Goal: Information Seeking & Learning: Learn about a topic

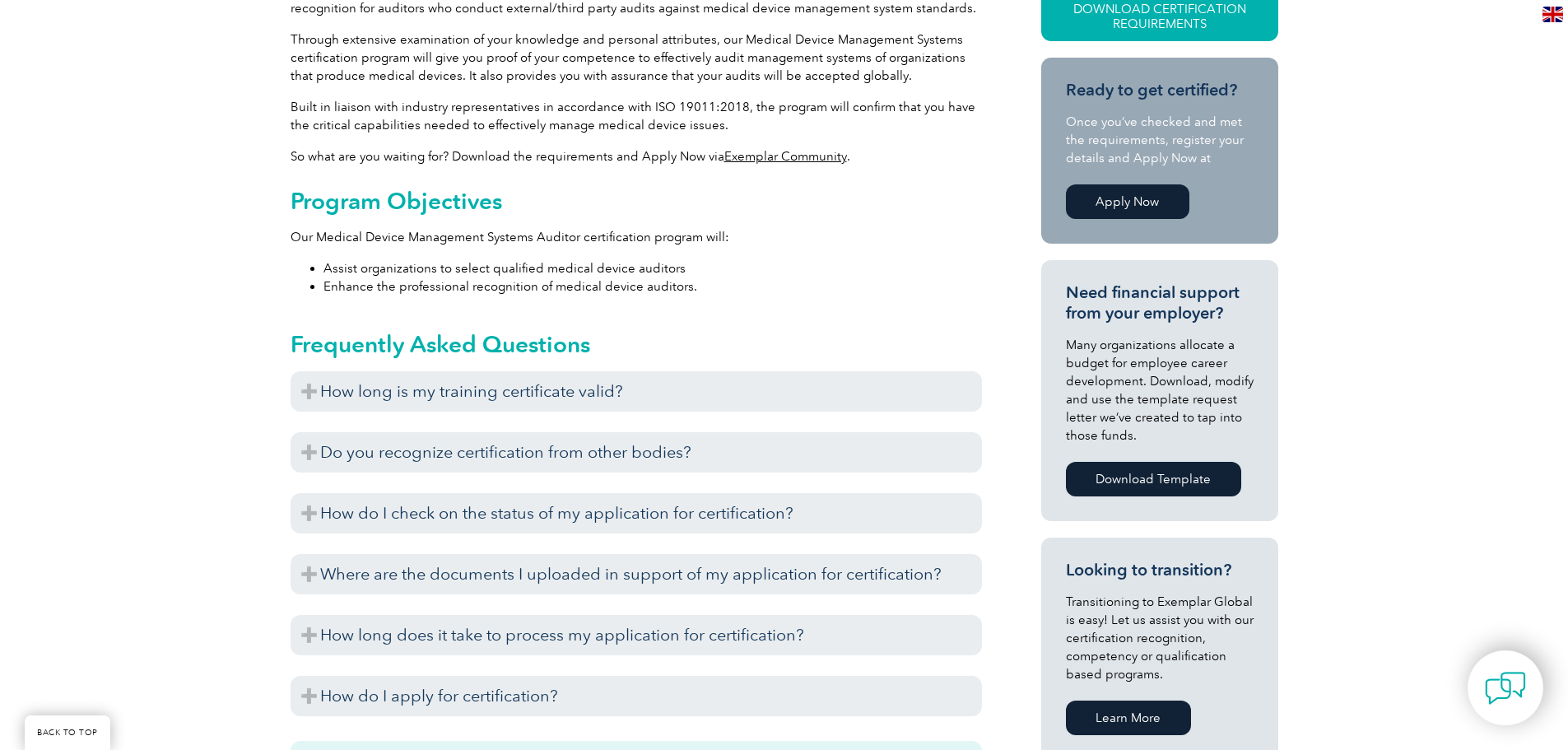
scroll to position [494, 0]
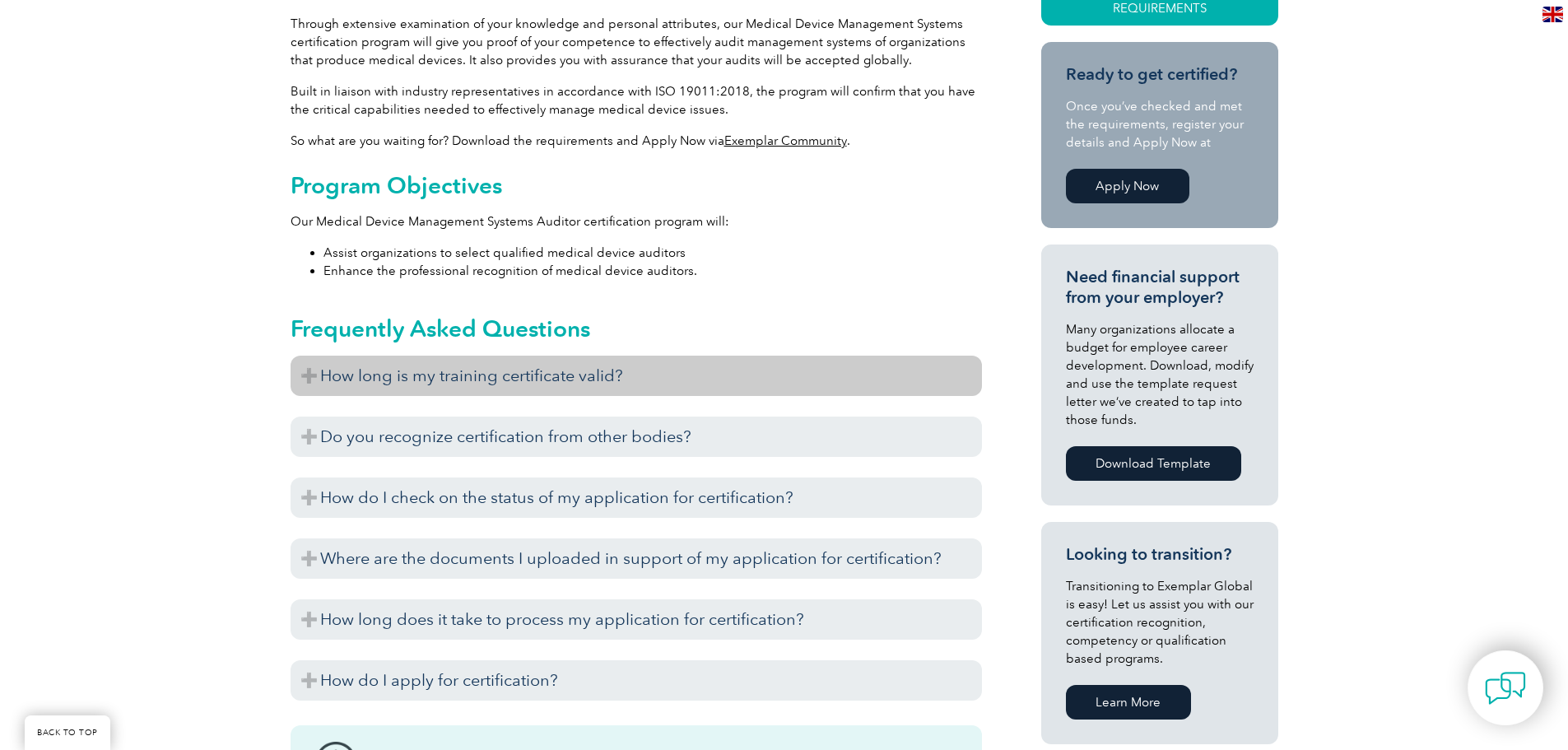
click at [524, 386] on h3 "How long is my training certificate valid?" at bounding box center [636, 376] width 691 height 40
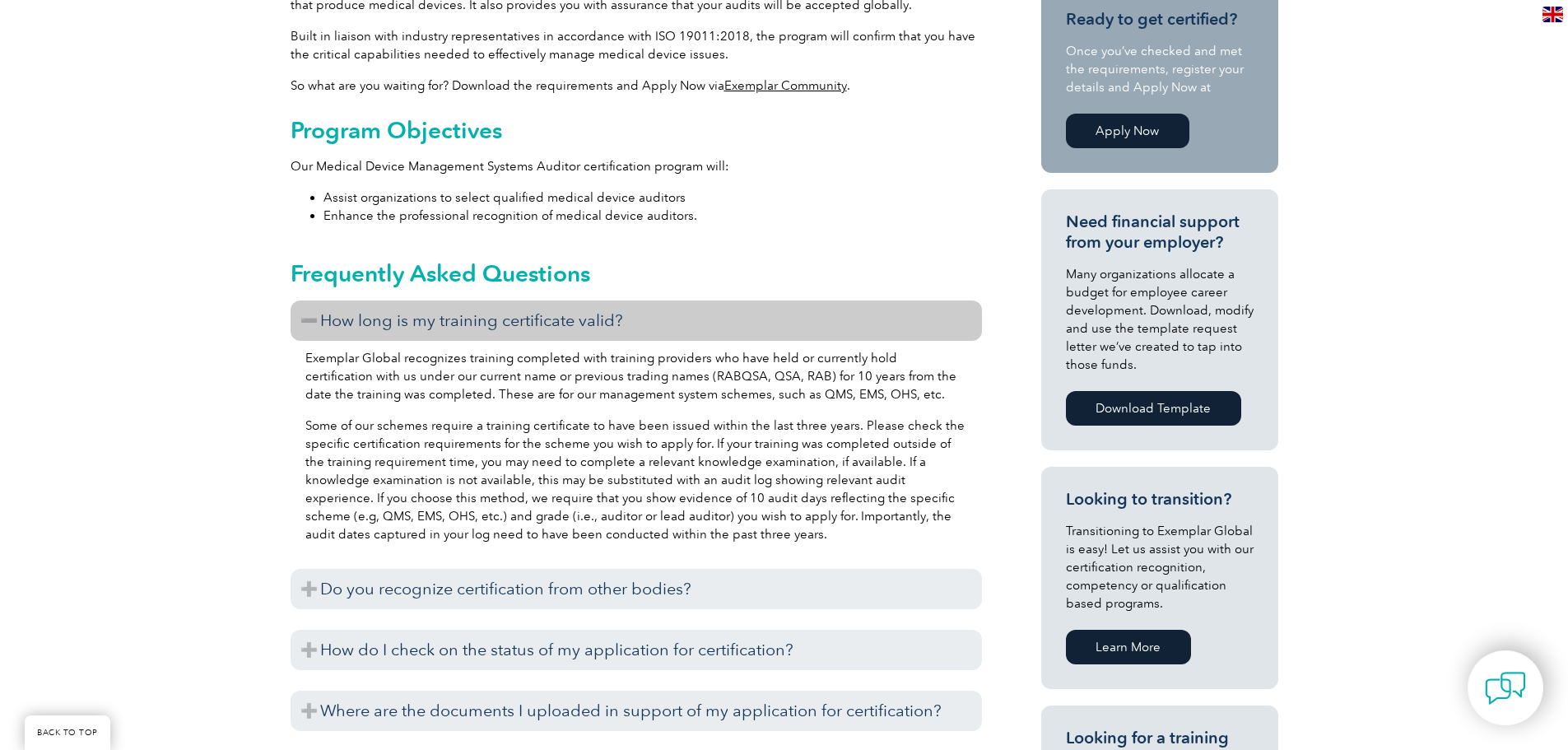
scroll to position [659, 0]
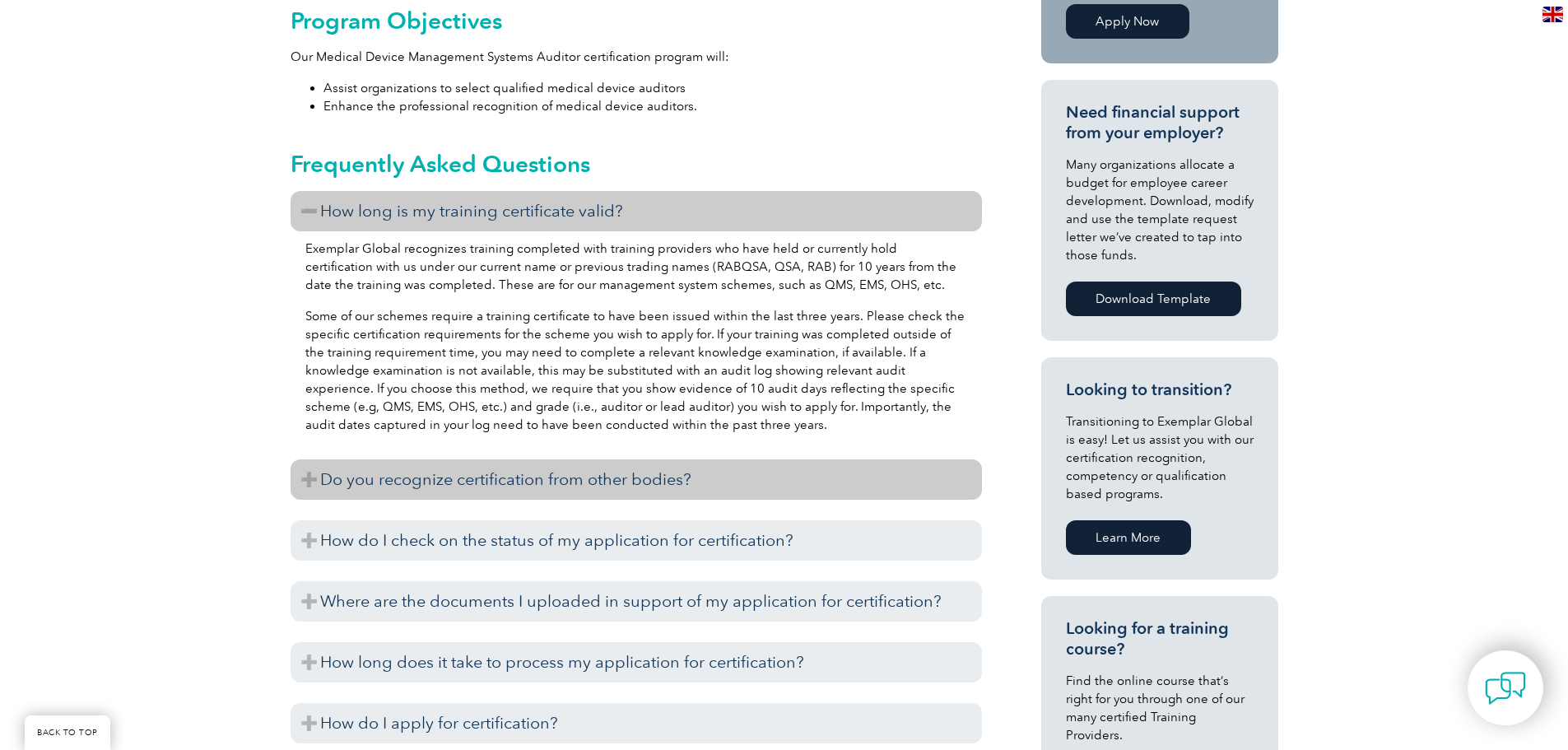
click at [586, 483] on h3 "Do you recognize certification from other bodies?" at bounding box center [636, 479] width 691 height 40
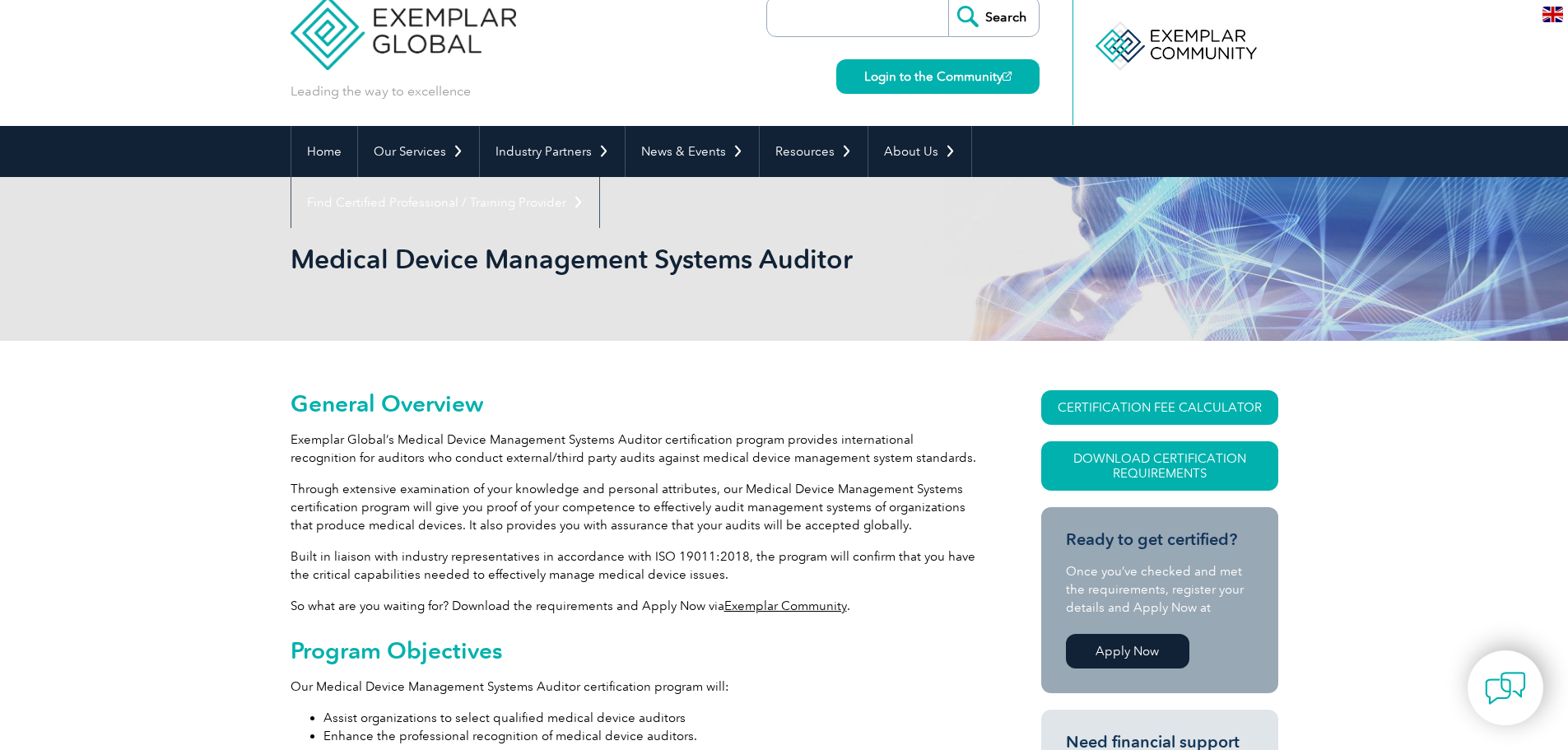
scroll to position [0, 0]
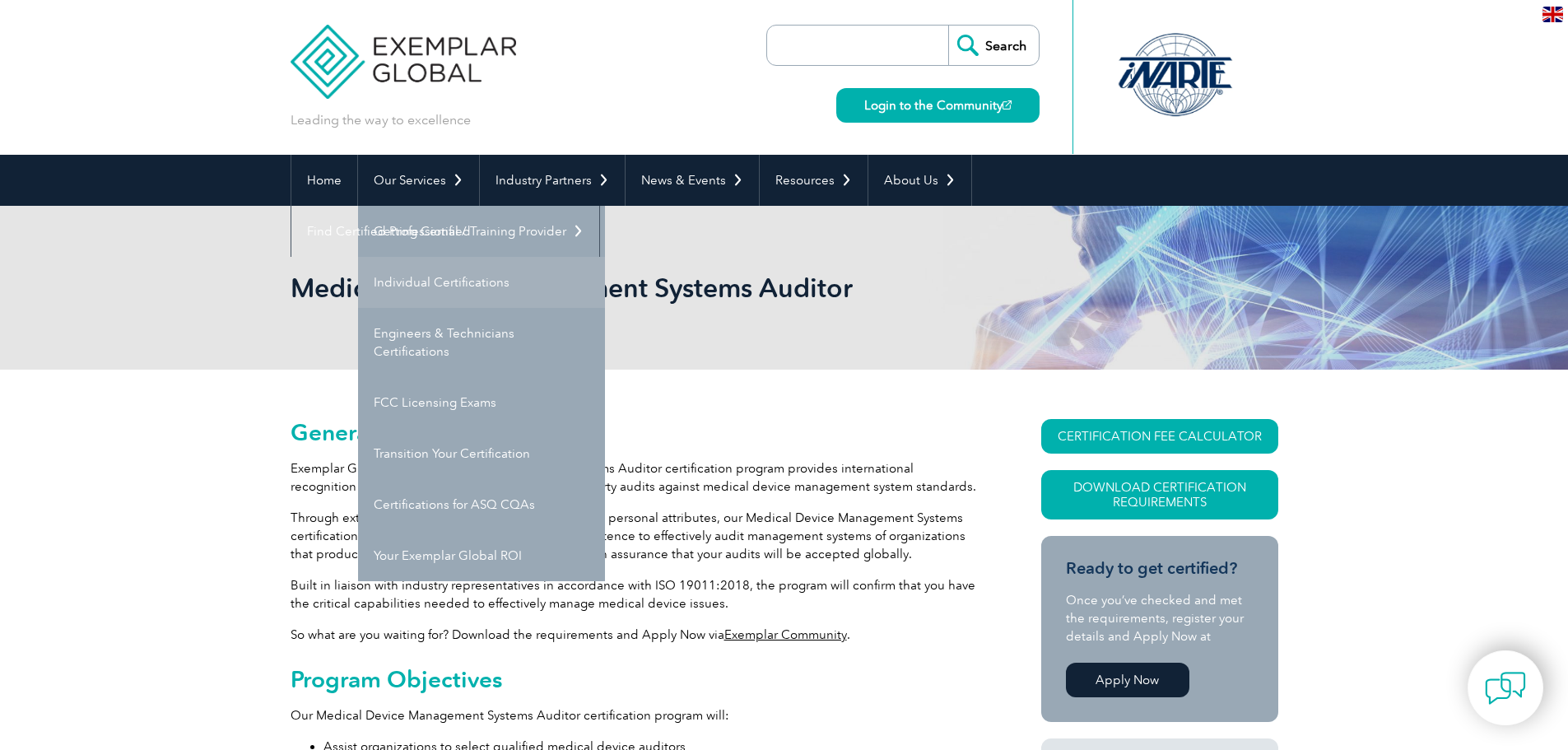
click at [428, 284] on link "Individual Certifications" at bounding box center [482, 282] width 247 height 51
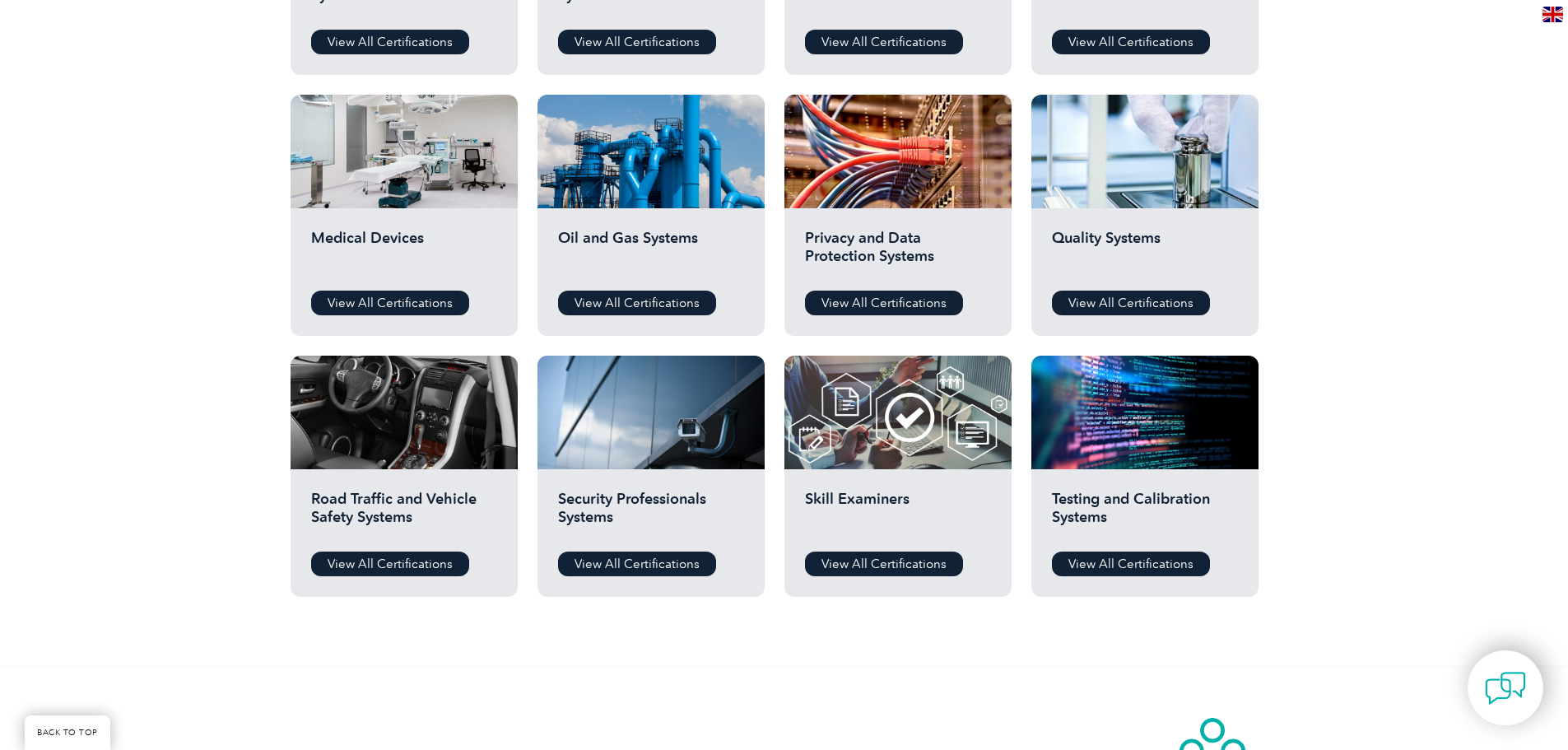
scroll to position [1070, 0]
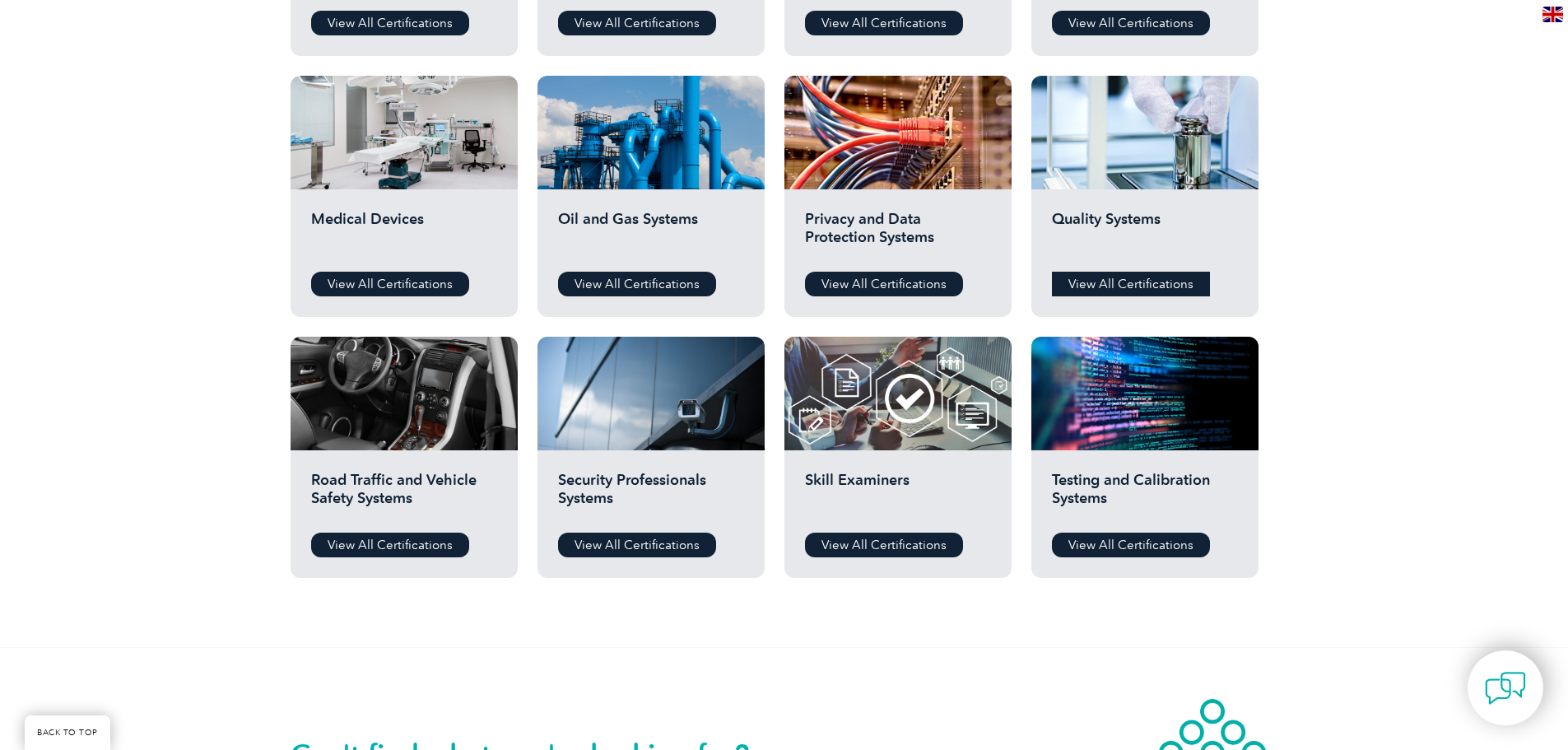
click at [1135, 279] on link "View All Certifications" at bounding box center [1131, 284] width 158 height 25
click at [429, 279] on link "View All Certifications" at bounding box center [390, 284] width 158 height 25
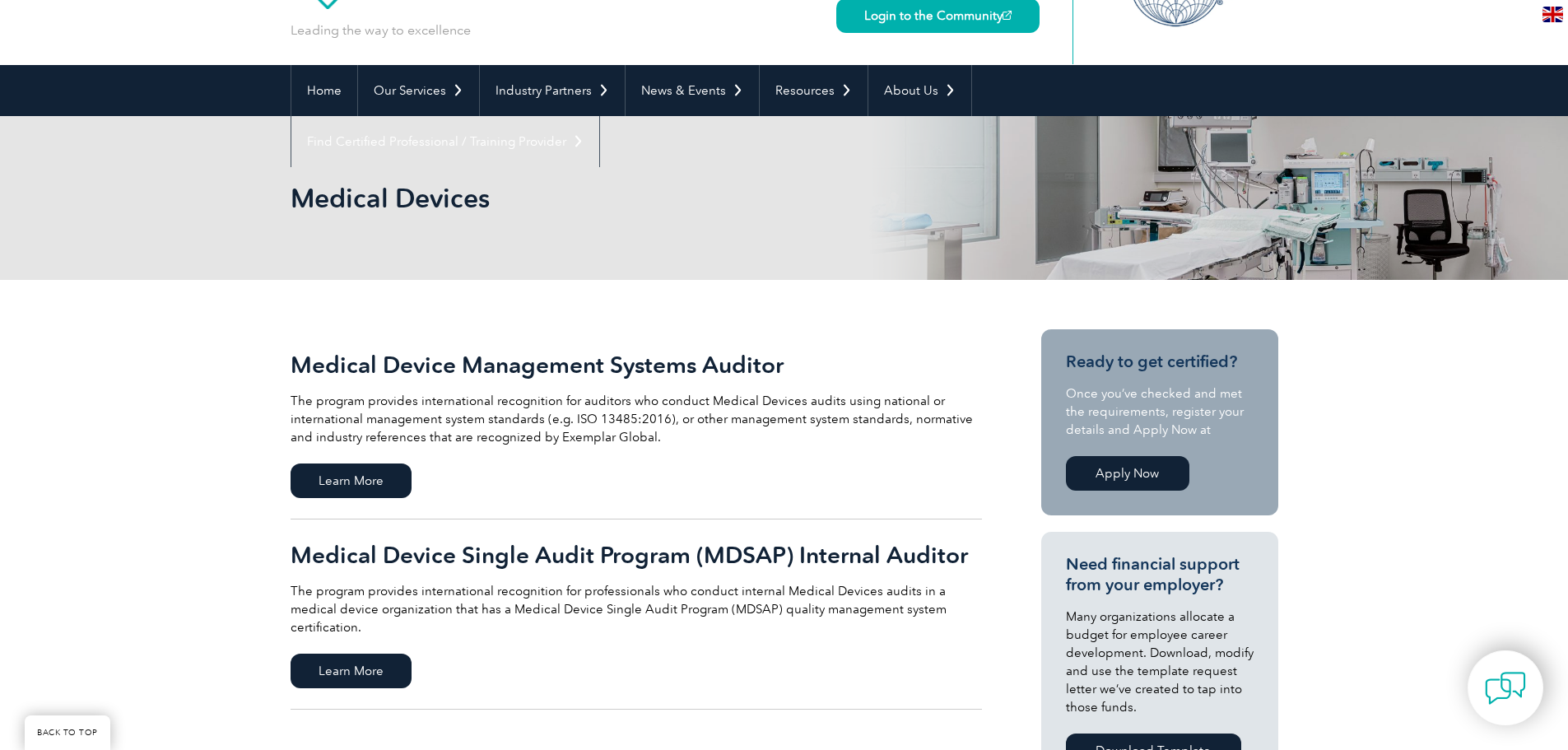
scroll to position [247, 0]
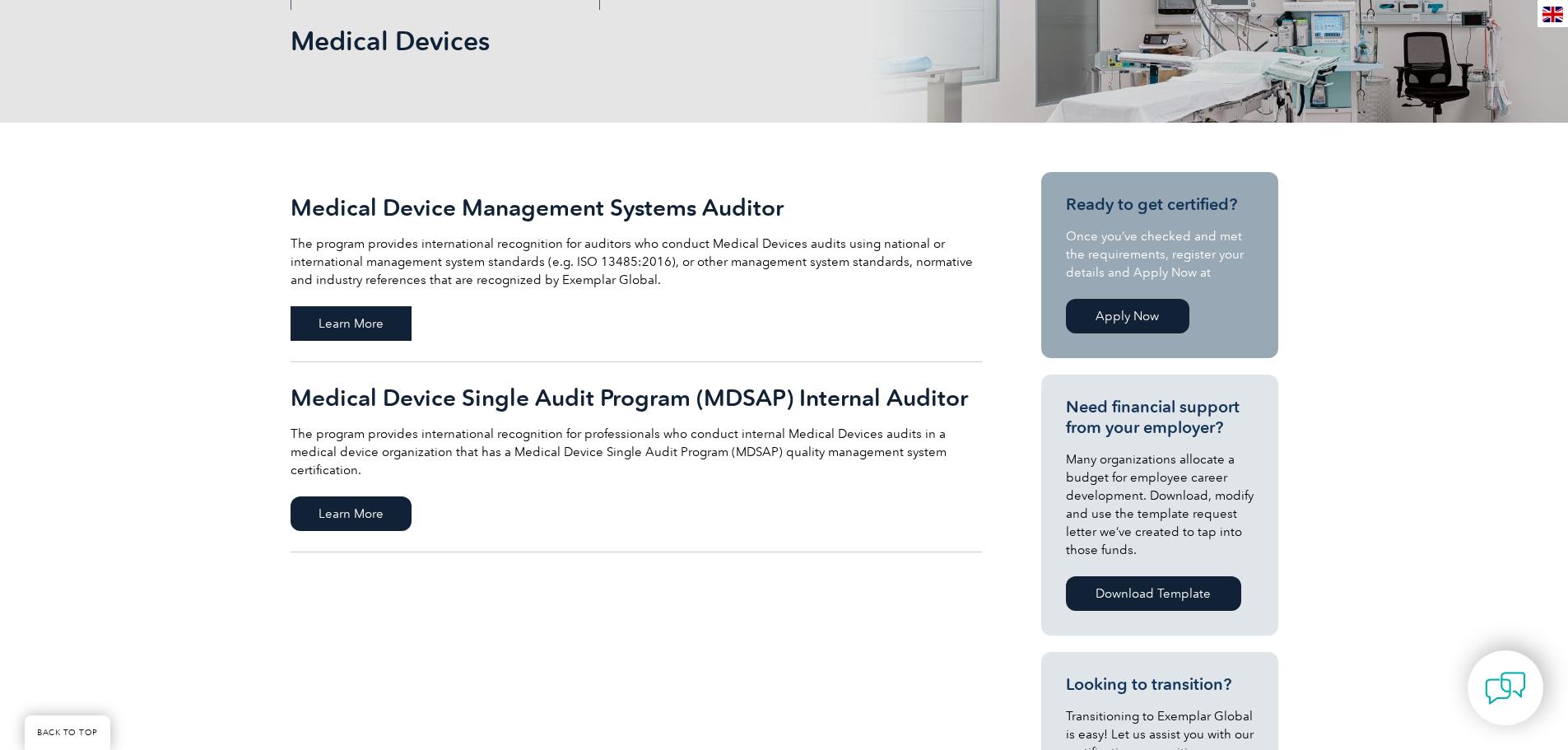
click at [370, 334] on span "Learn More" at bounding box center [351, 323] width 121 height 34
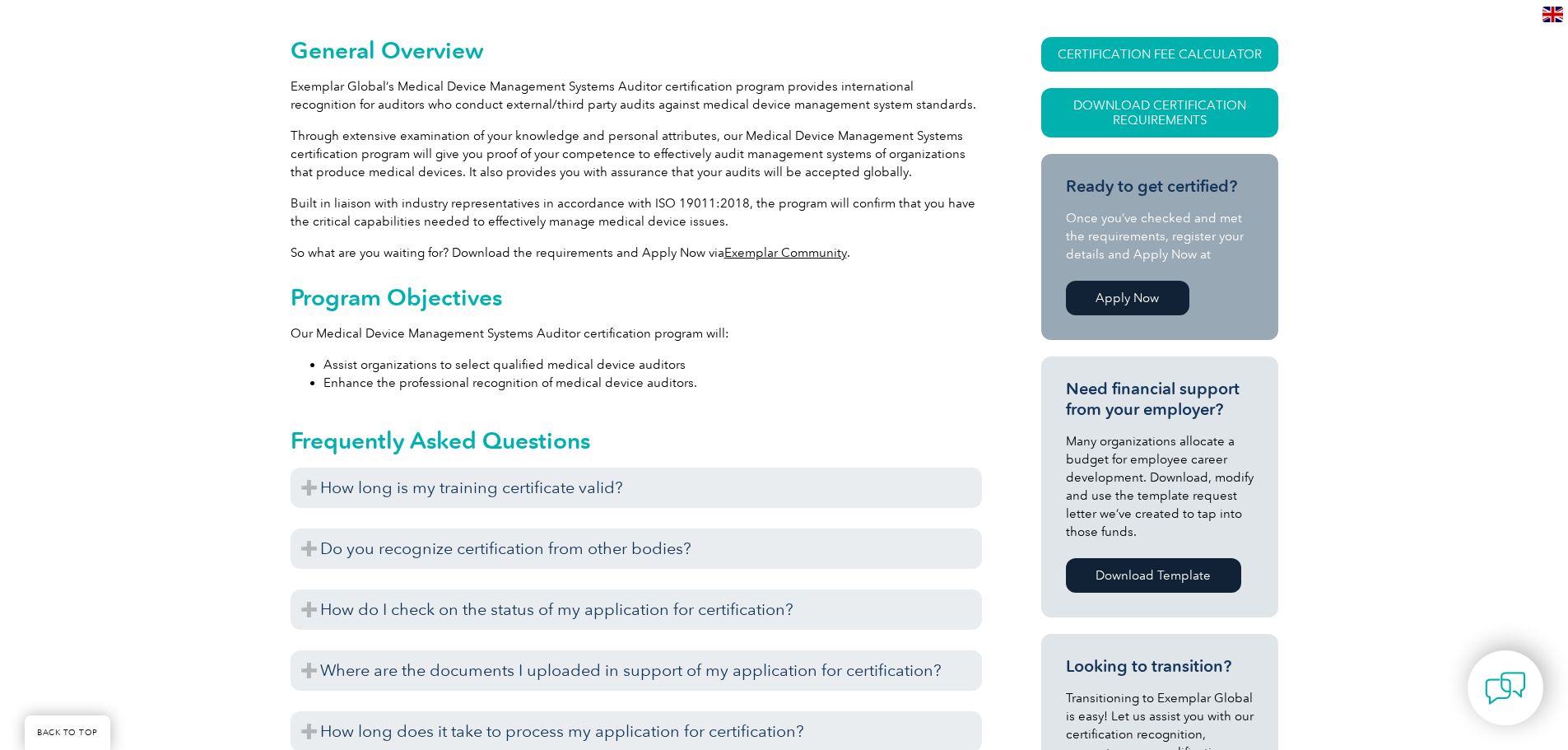
scroll to position [412, 0]
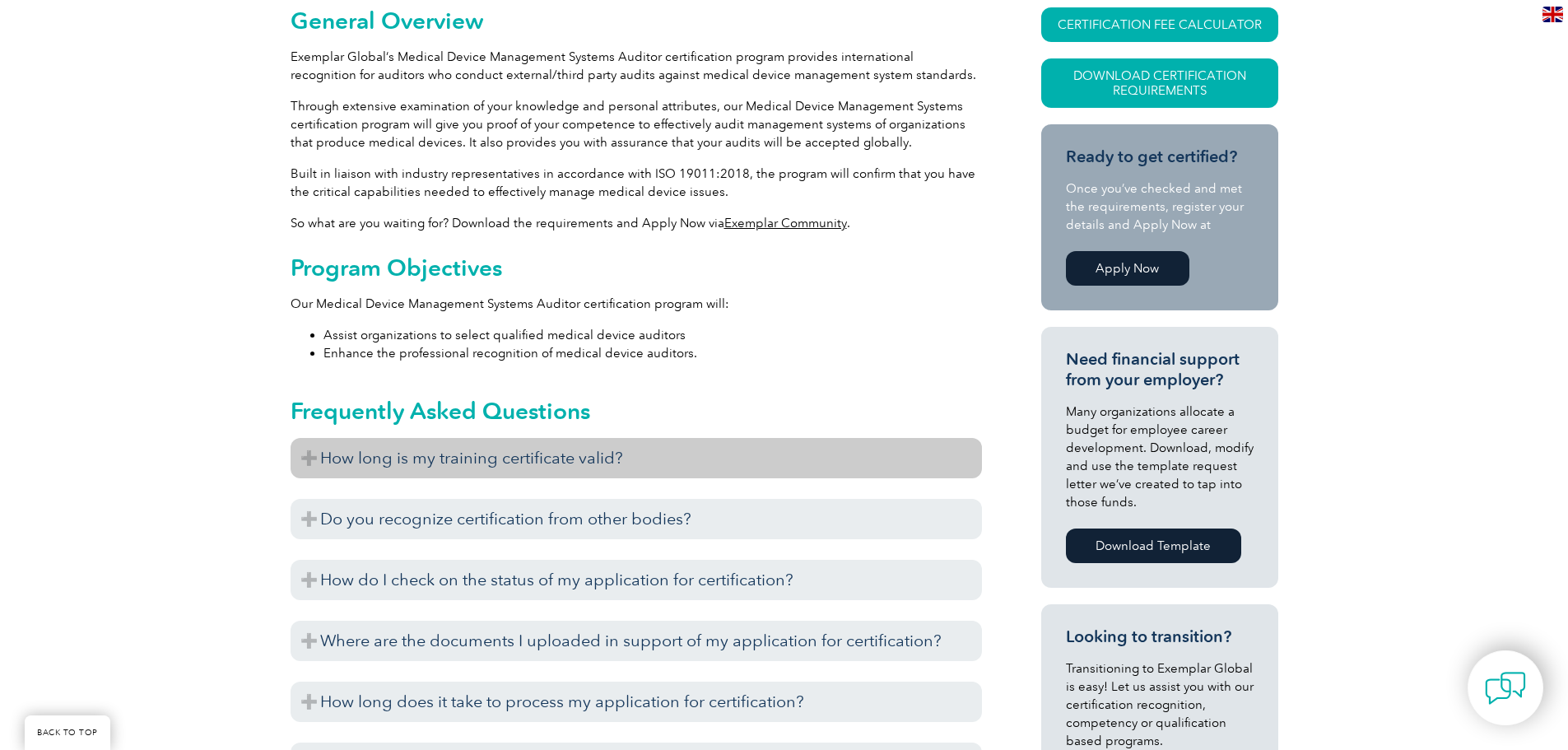
click at [763, 459] on h3 "How long is my training certificate valid?" at bounding box center [636, 458] width 691 height 40
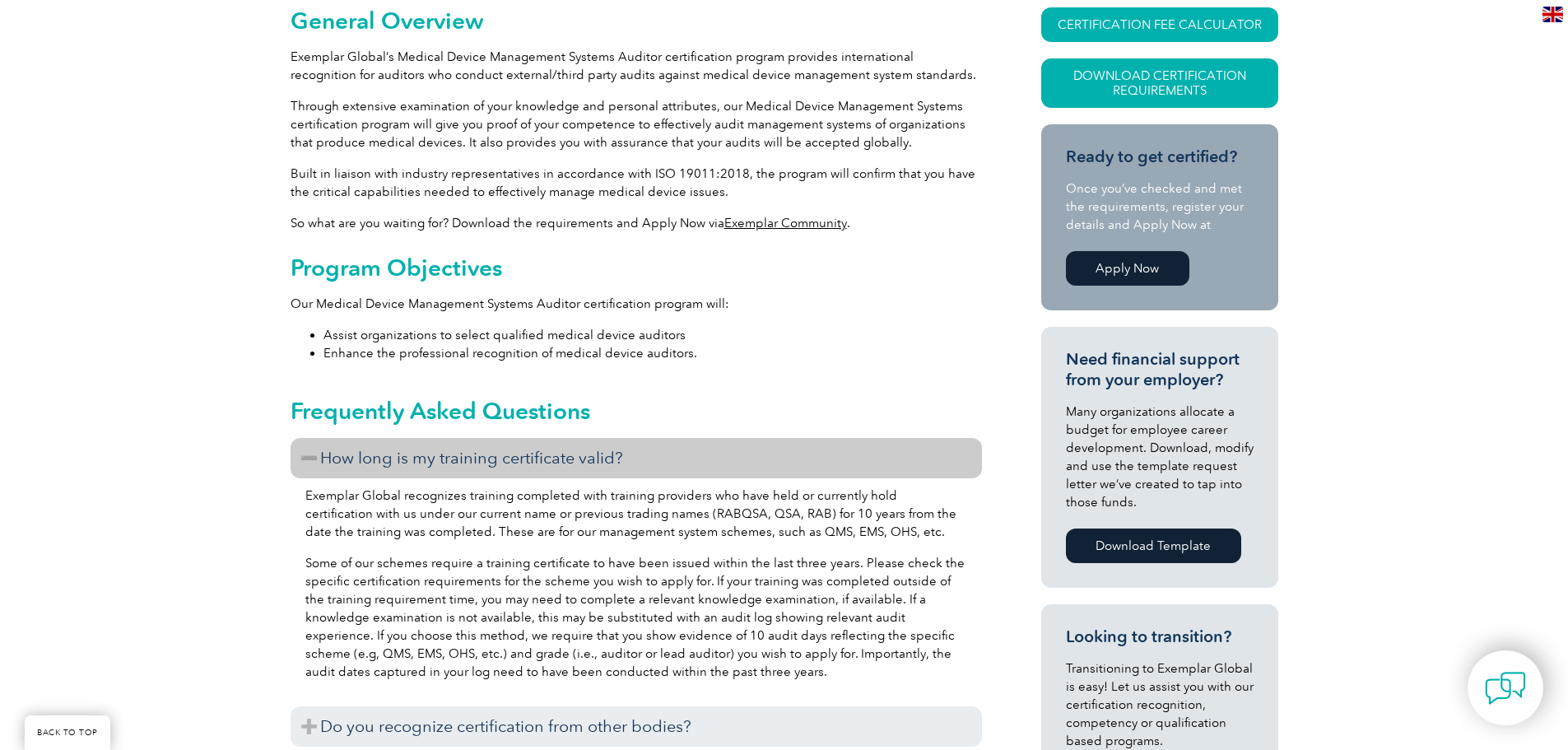
click at [763, 459] on h3 "How long is my training certificate valid?" at bounding box center [636, 458] width 691 height 40
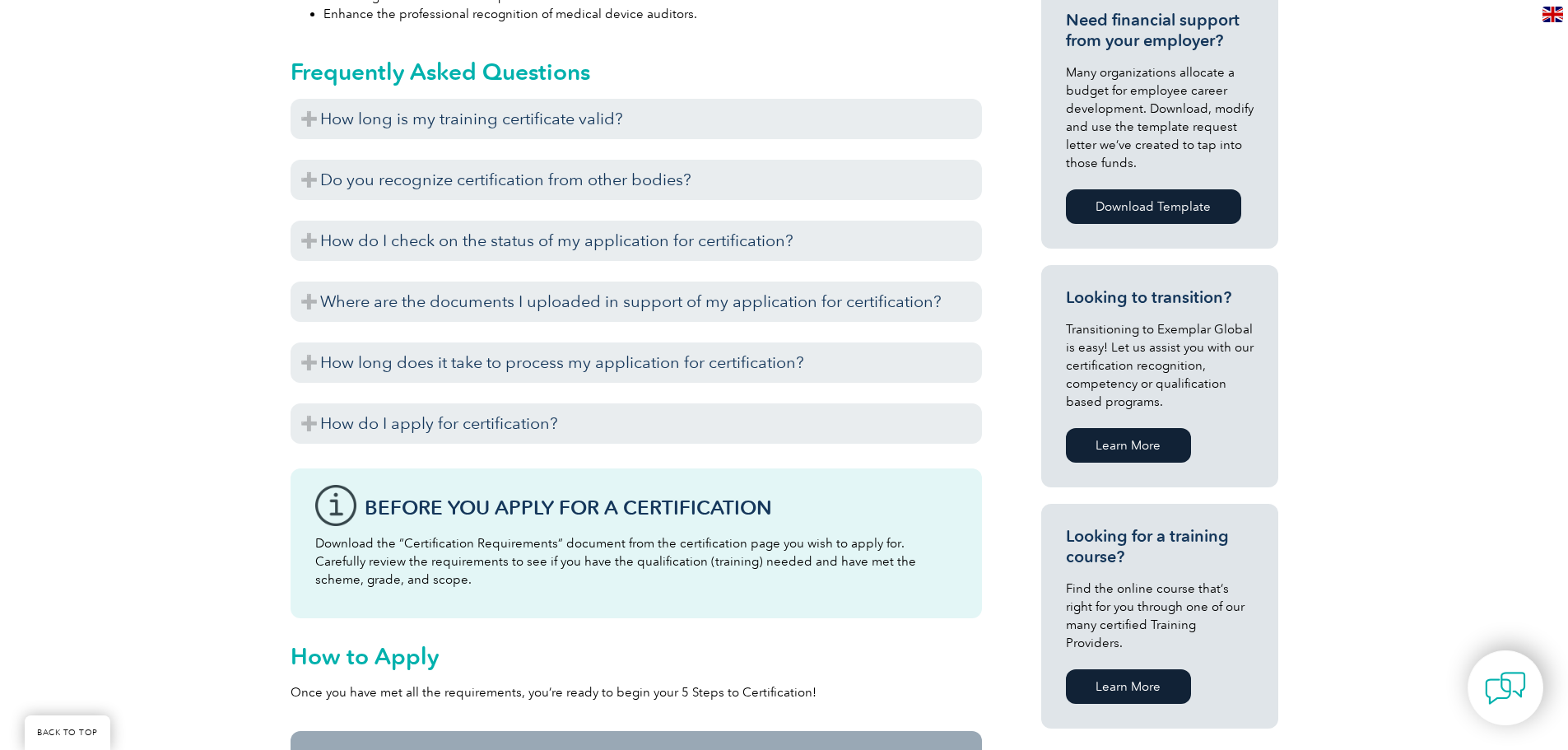
scroll to position [741, 0]
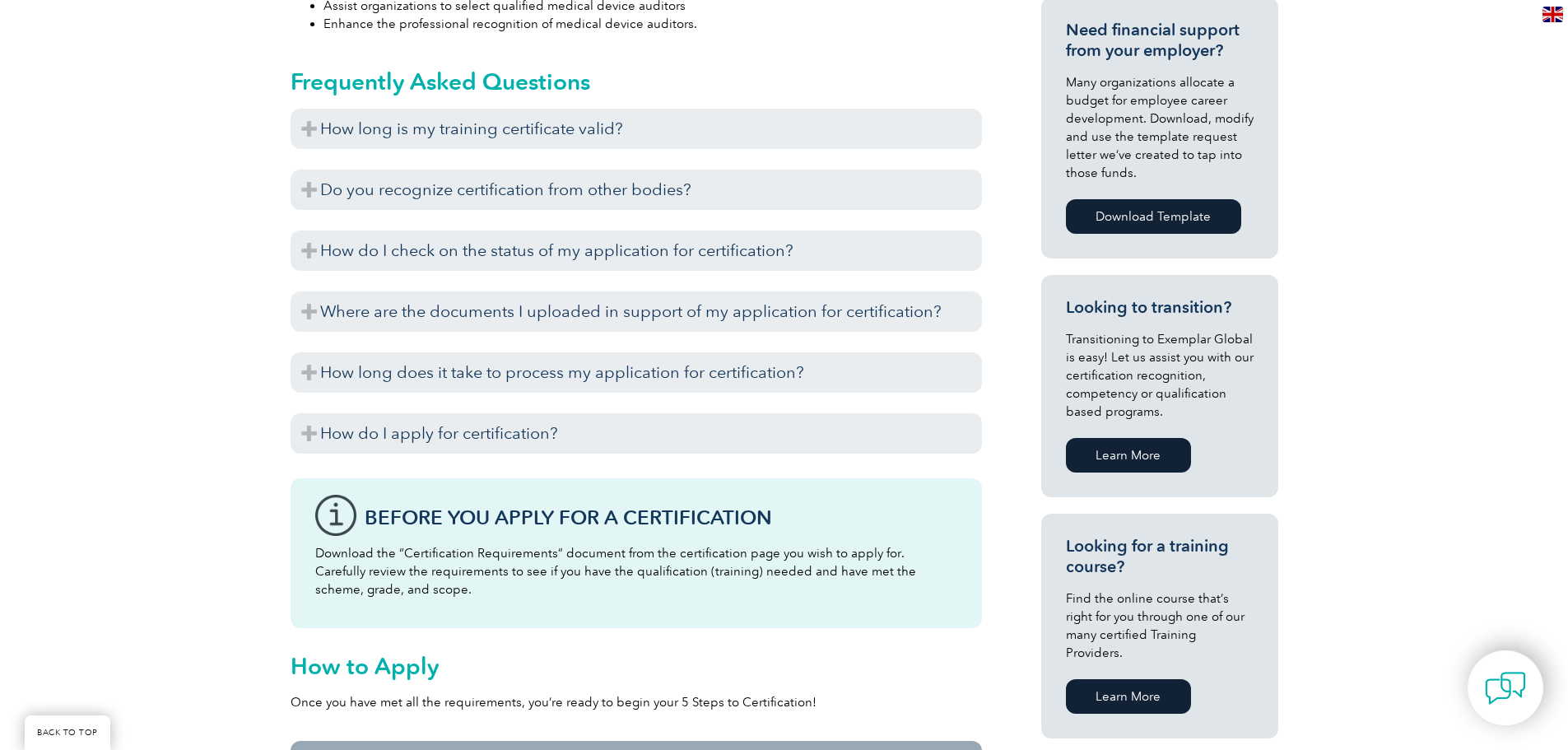
click at [1162, 687] on link "Learn More" at bounding box center [1128, 696] width 125 height 34
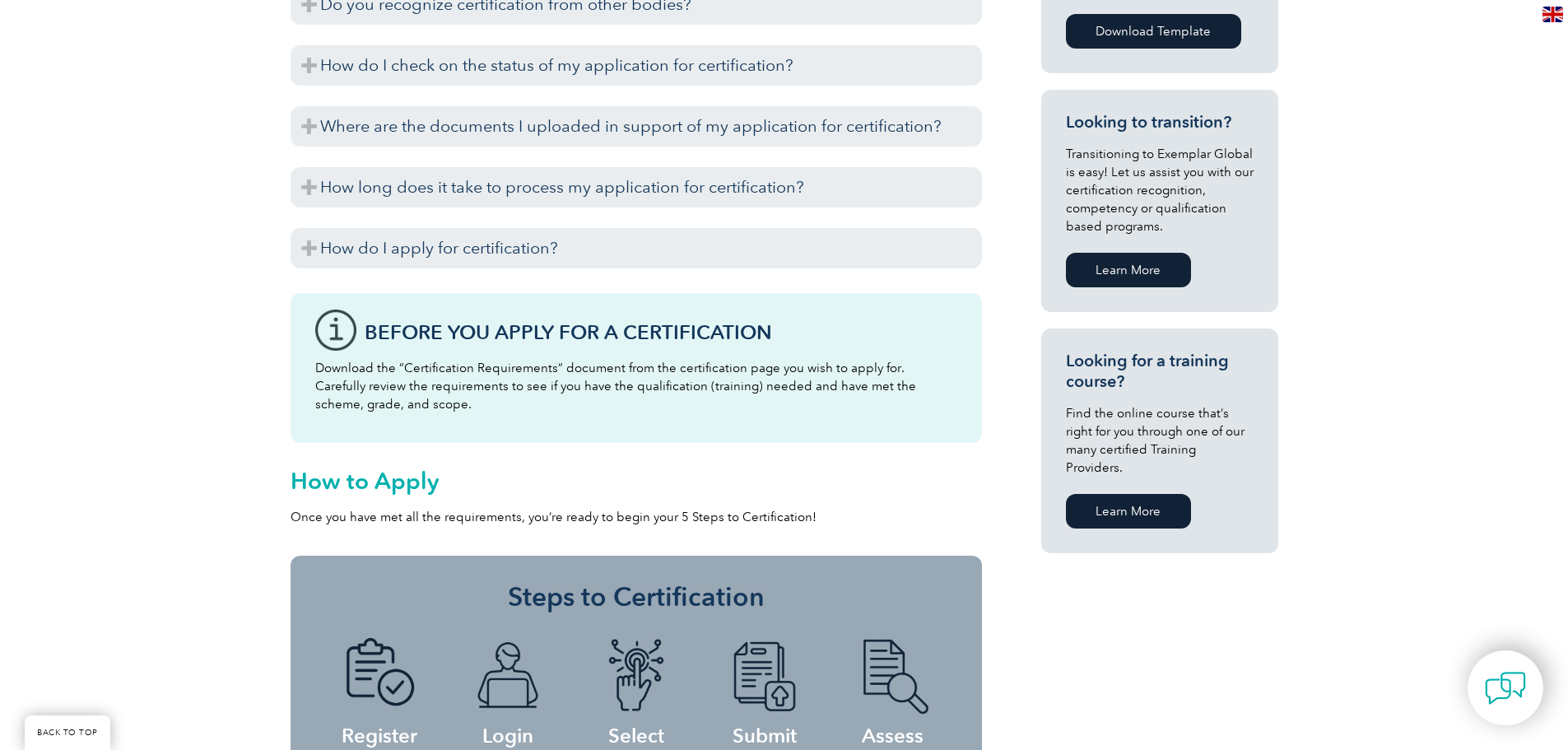
scroll to position [824, 0]
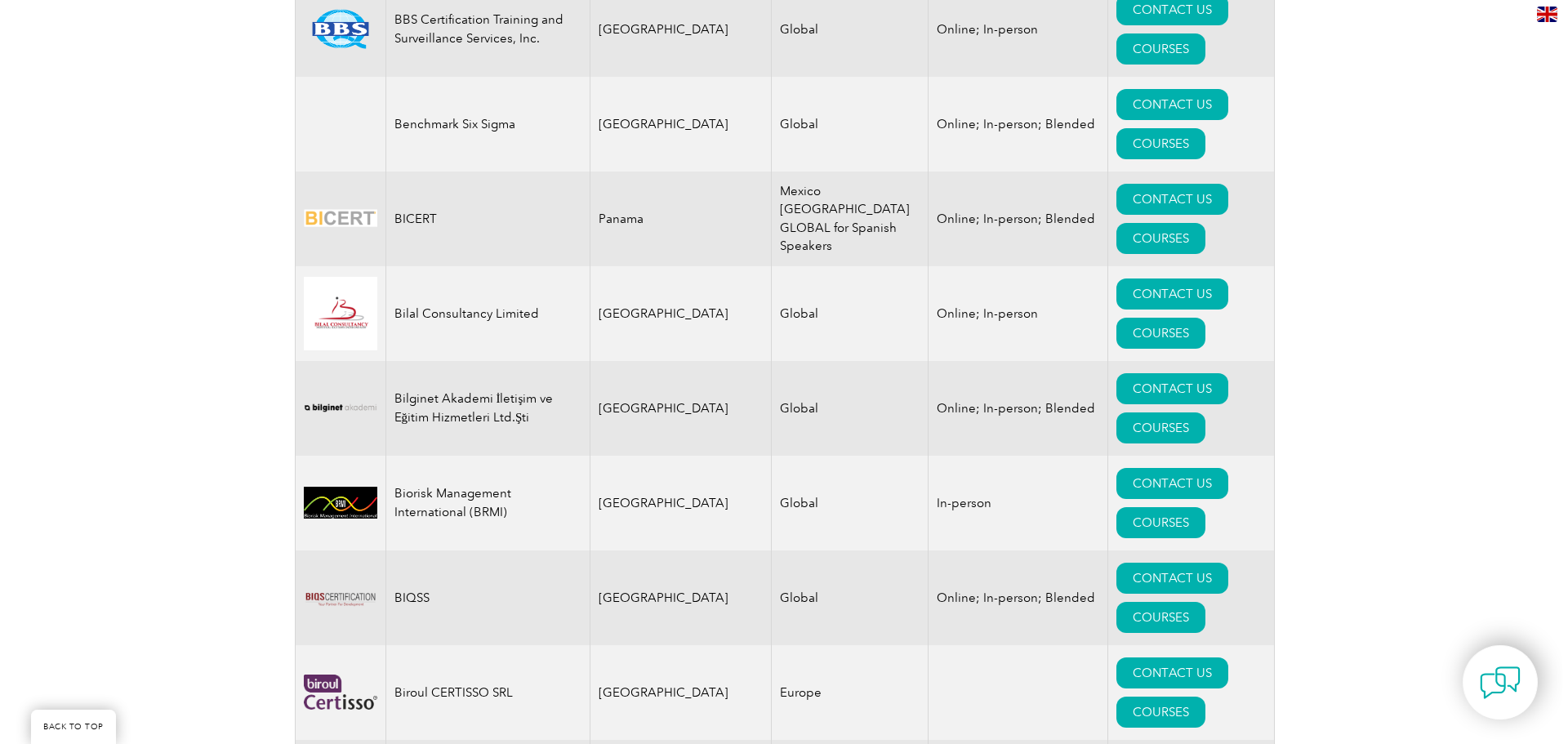
scroll to position [2939, 0]
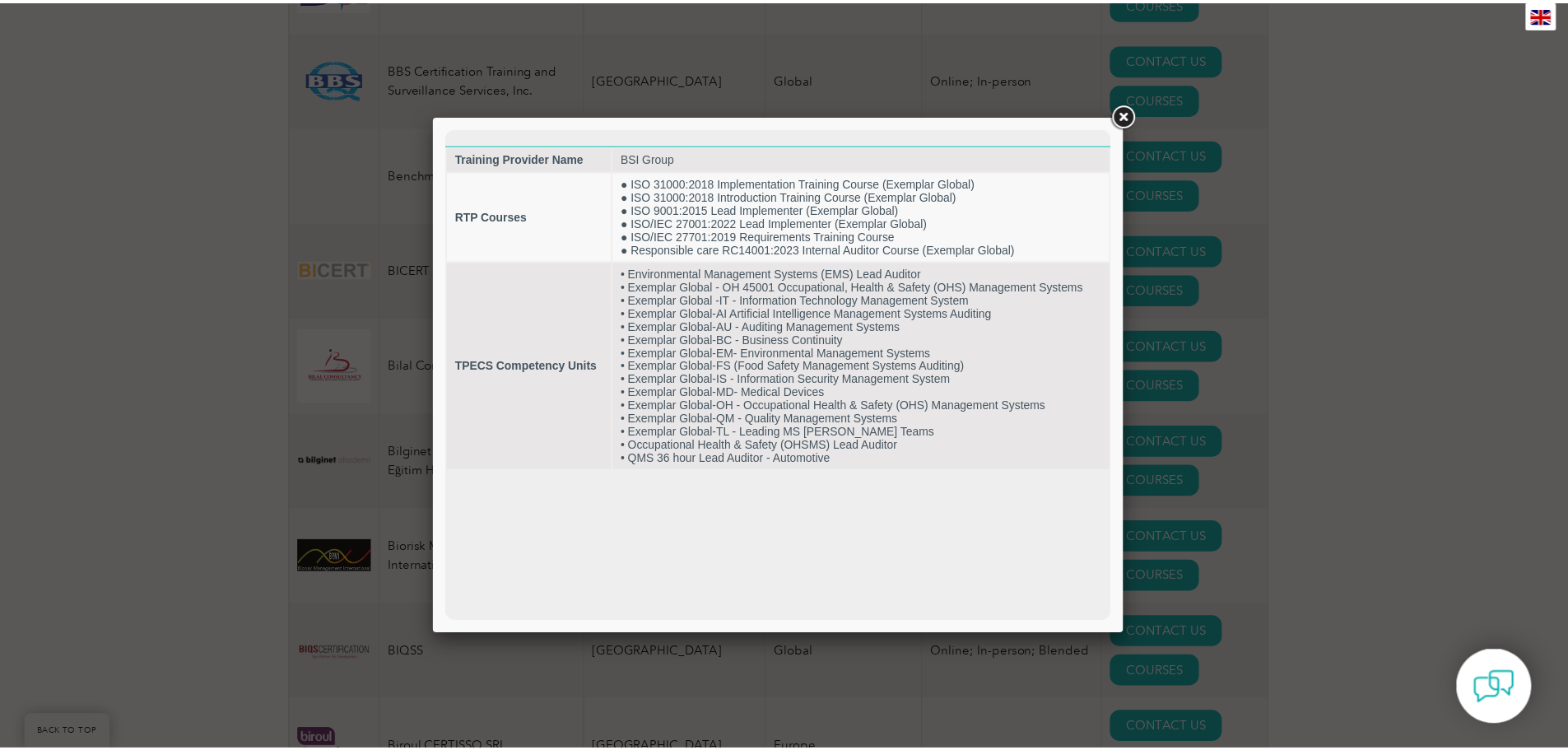
scroll to position [0, 0]
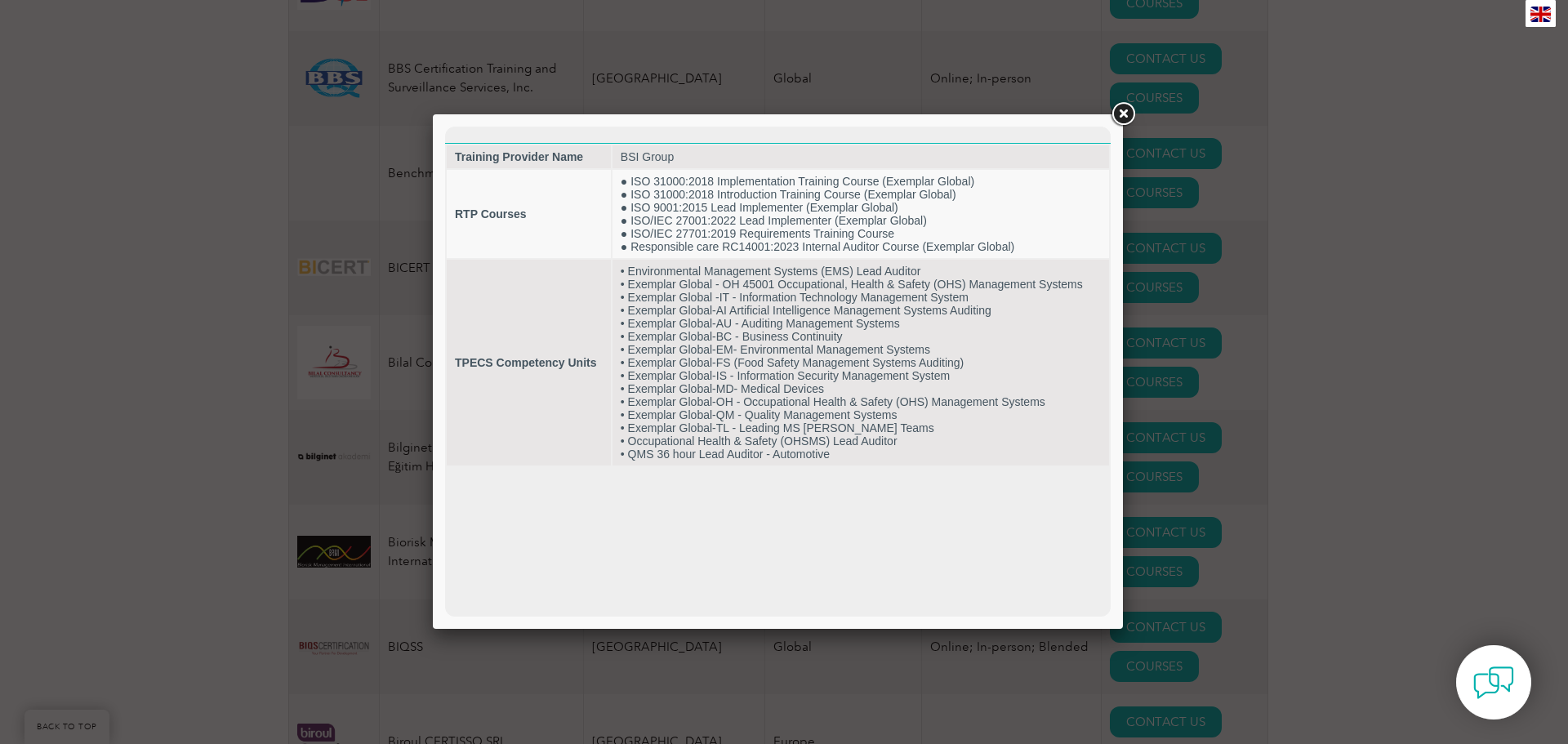
click at [1123, 119] on link at bounding box center [1123, 115] width 30 height 30
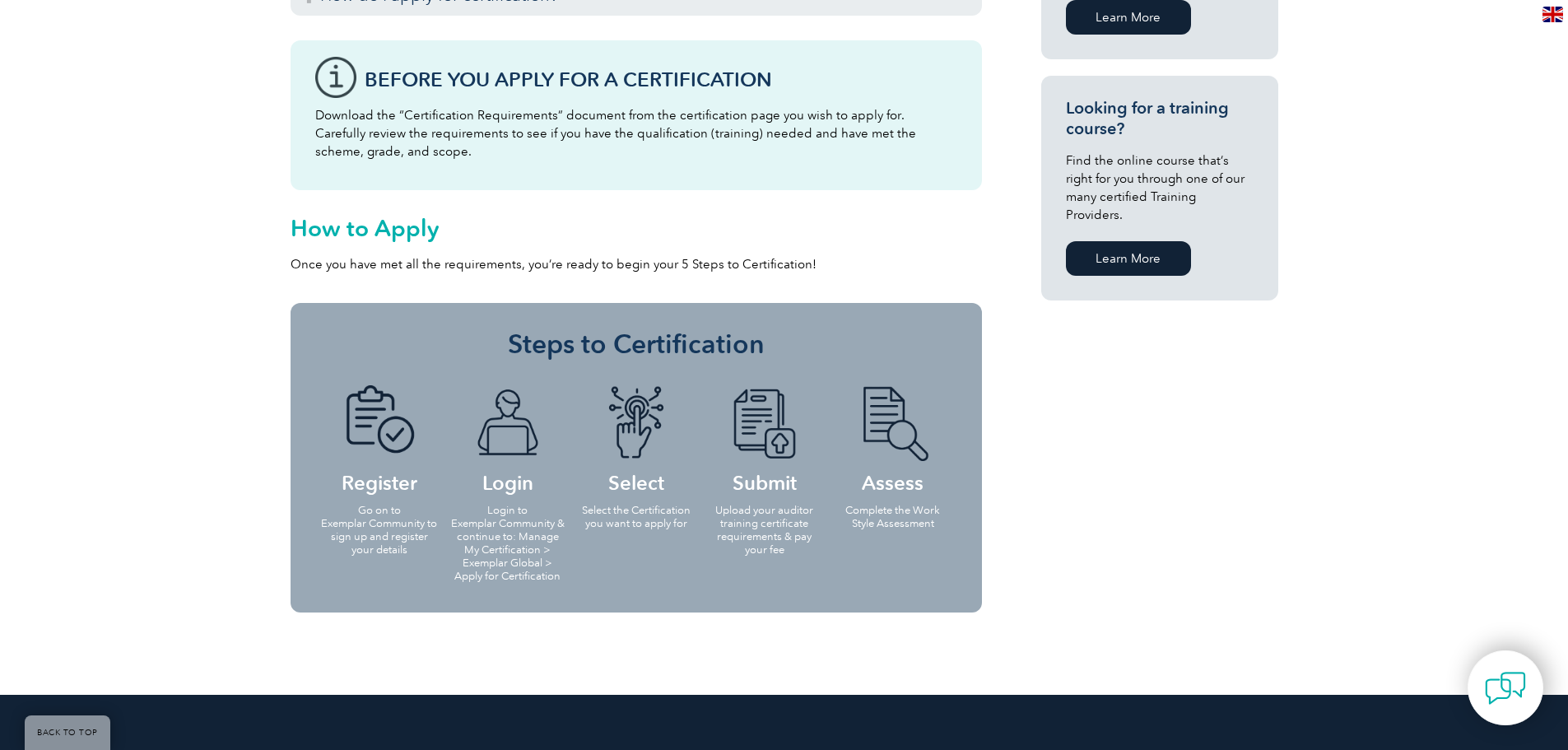
scroll to position [1235, 0]
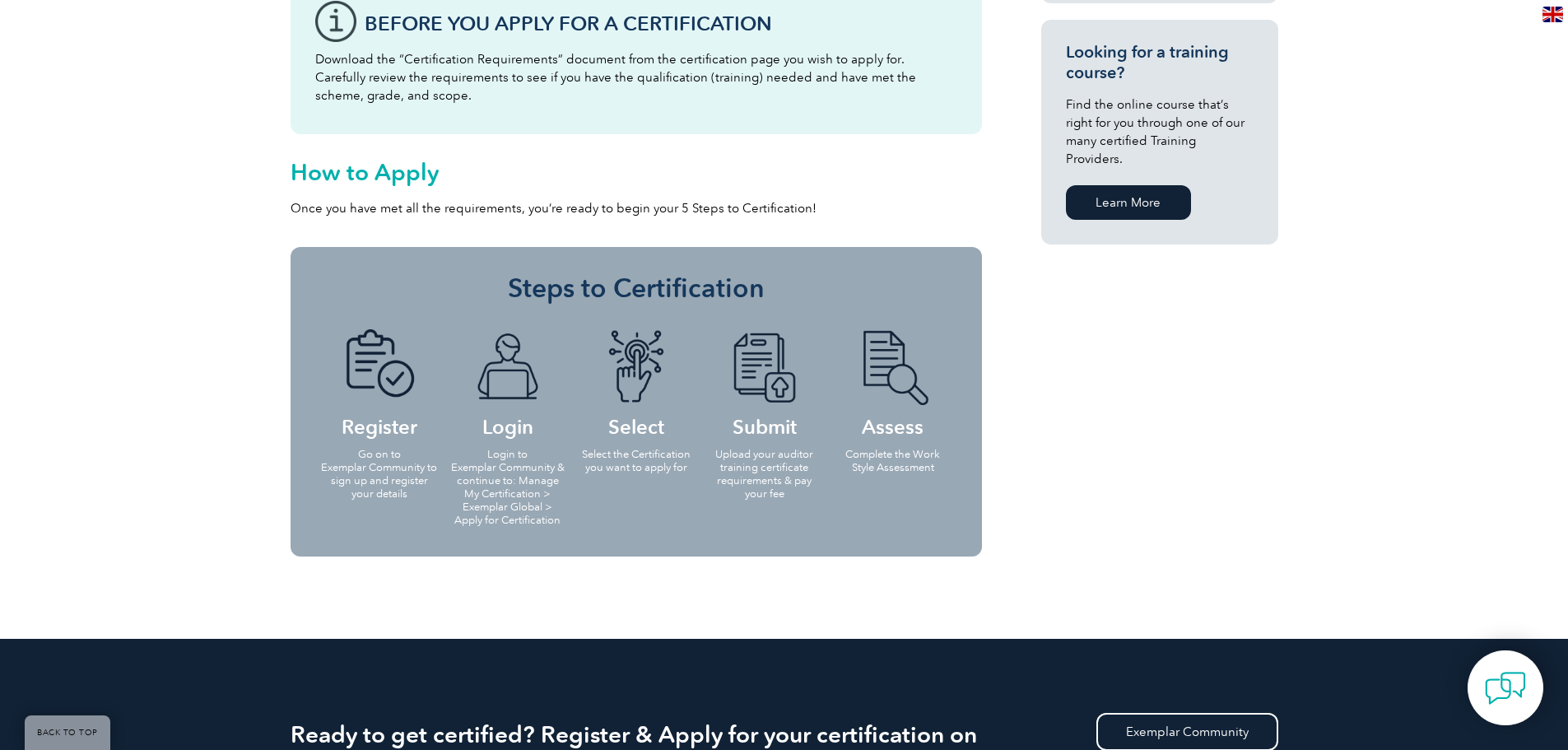
click at [1111, 196] on link "Learn More" at bounding box center [1128, 202] width 125 height 34
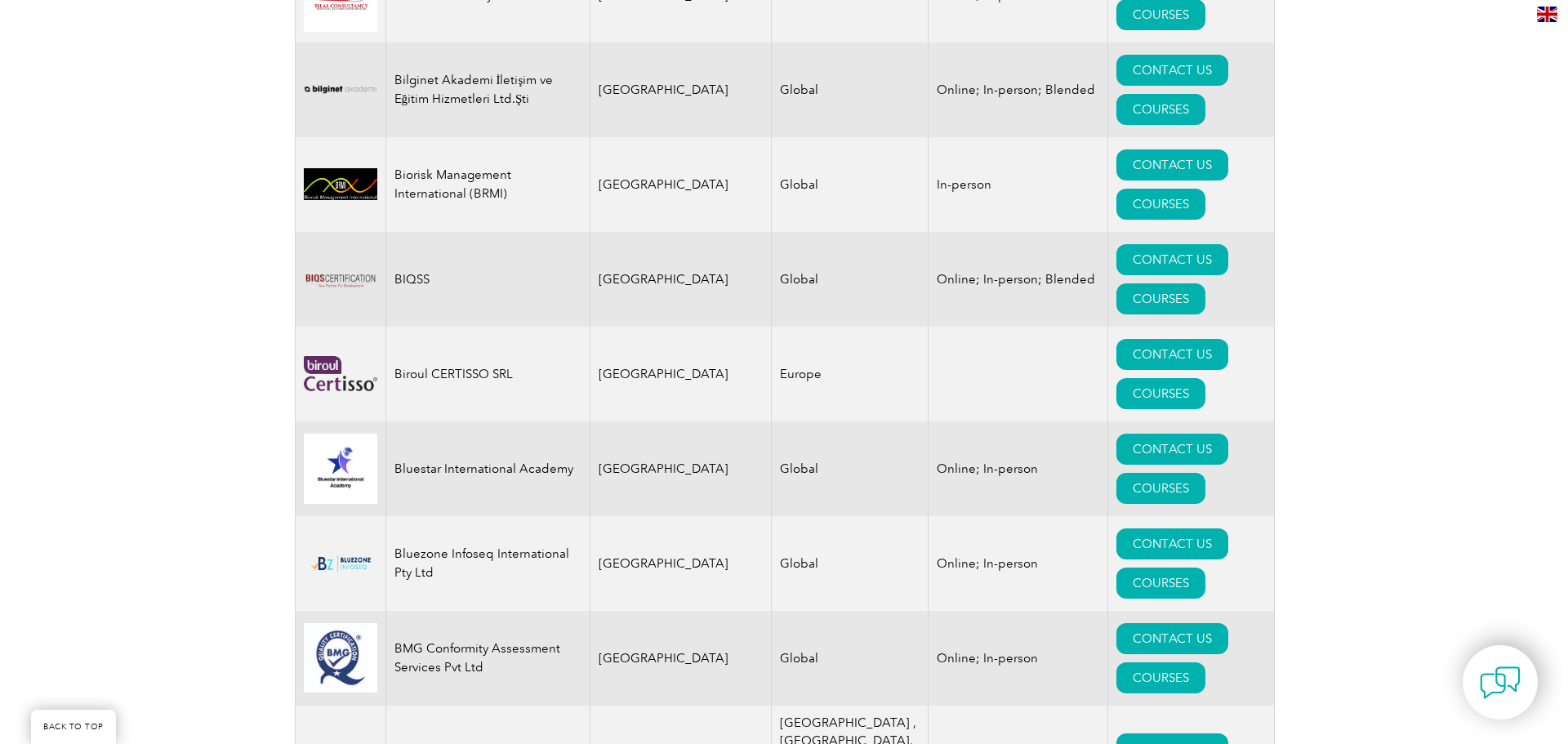
scroll to position [3065, 0]
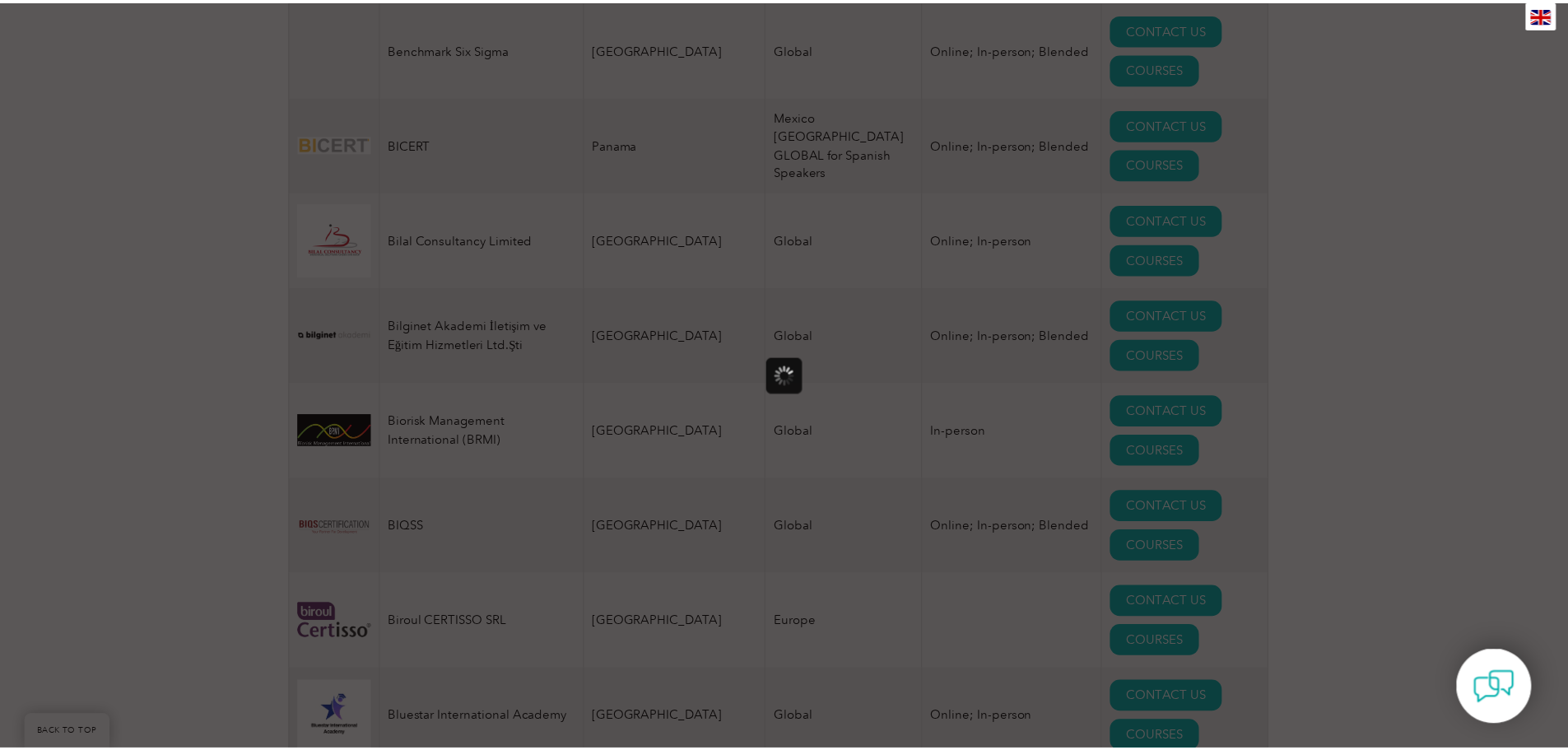
scroll to position [0, 0]
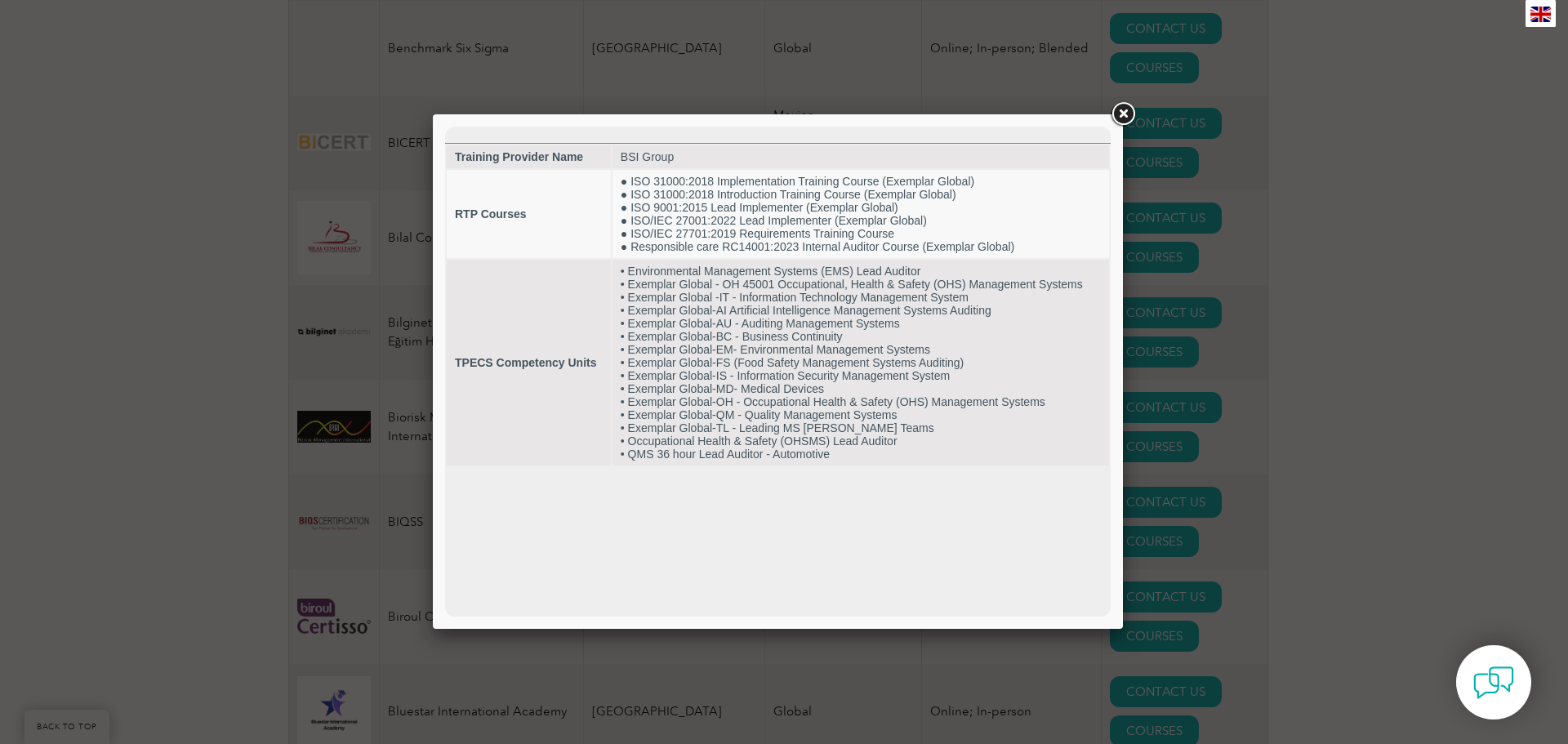
click at [1125, 116] on link at bounding box center [1123, 115] width 30 height 30
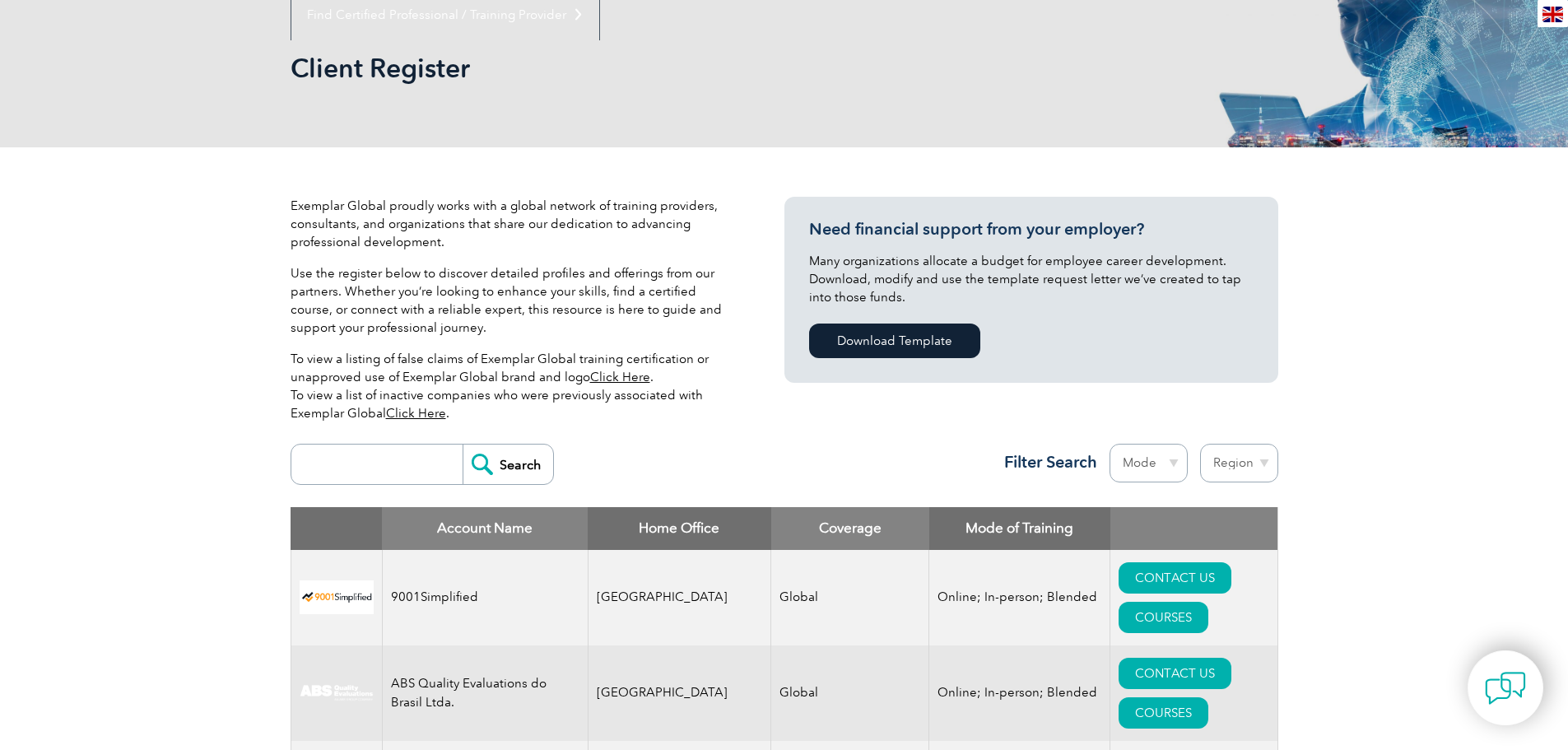
scroll to position [126, 0]
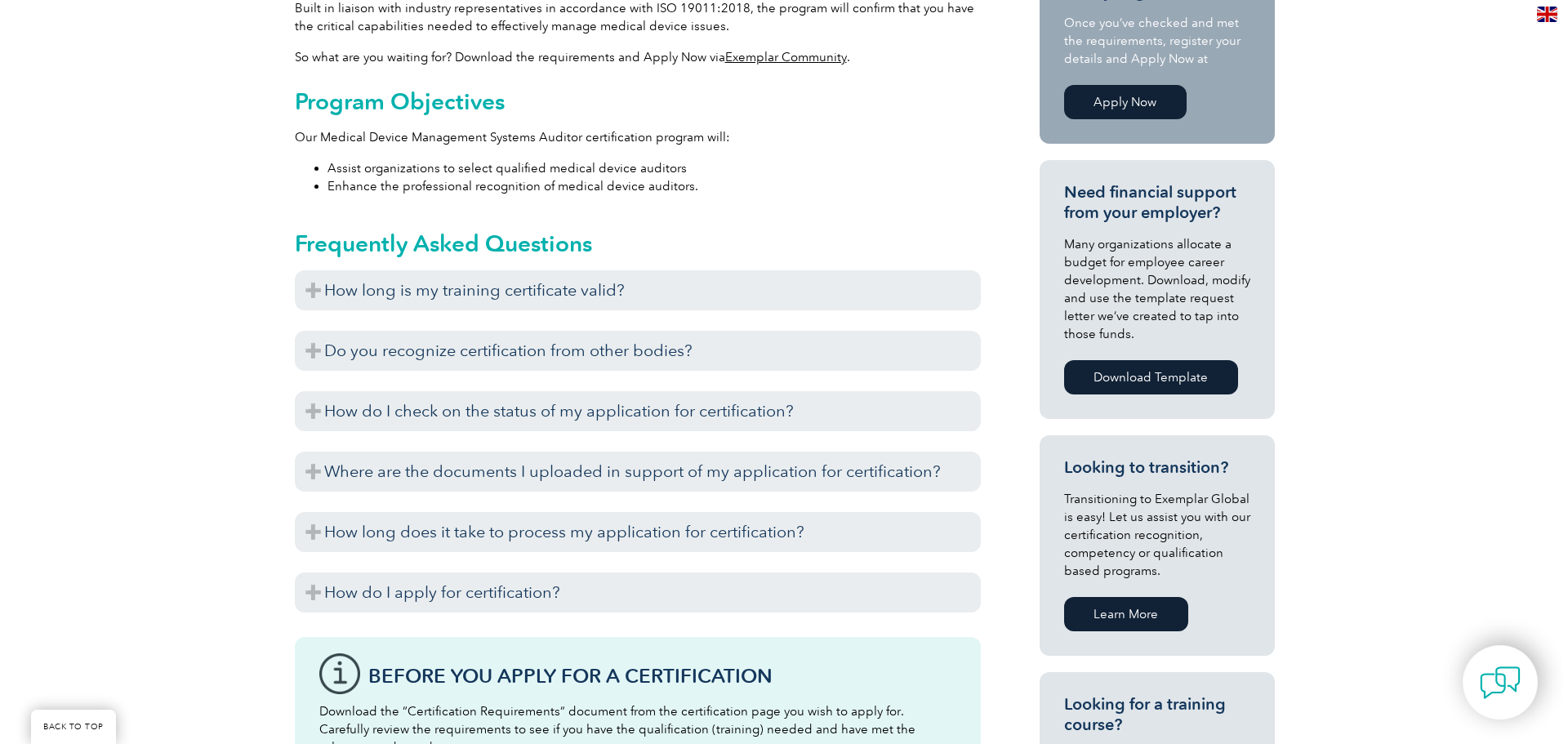
scroll to position [327, 0]
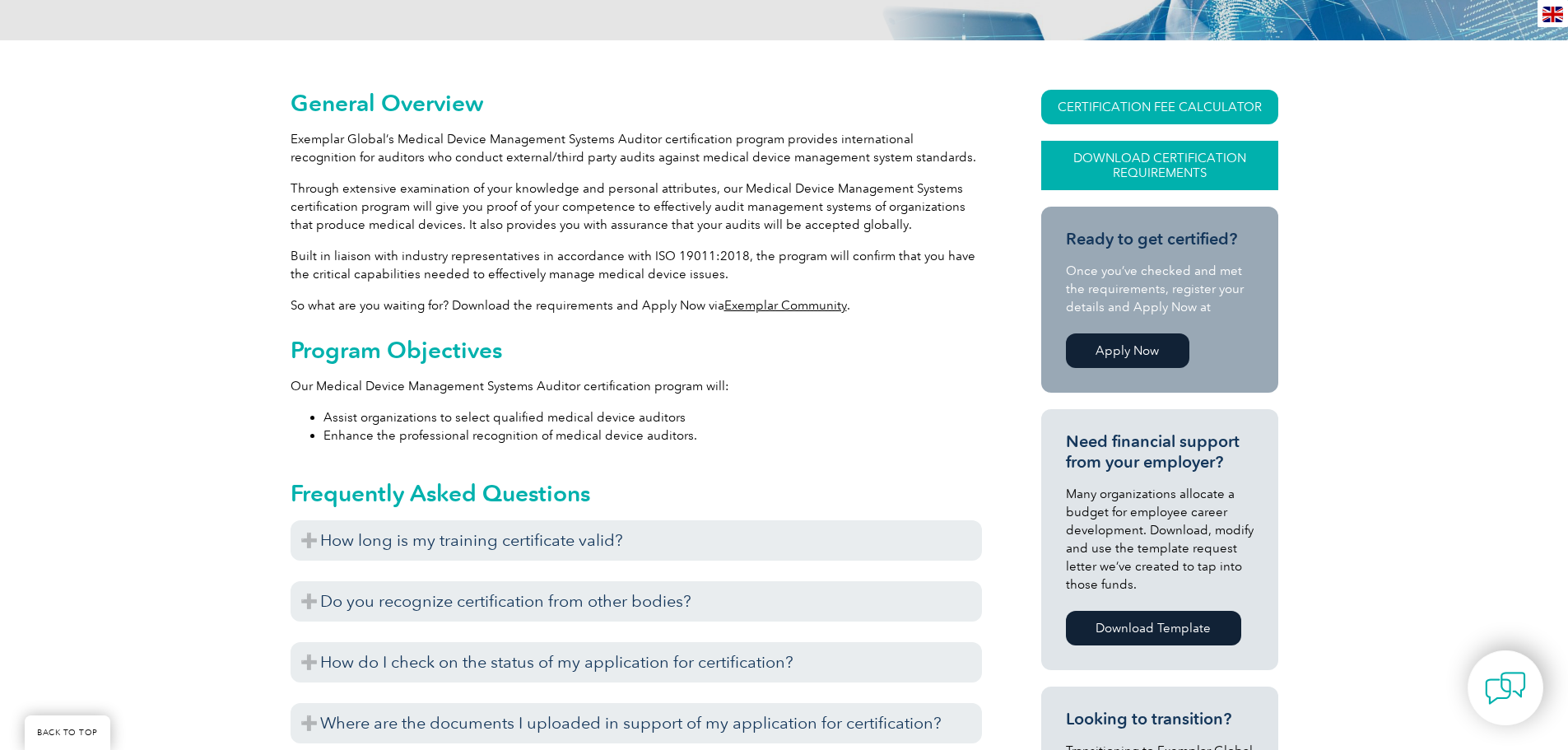
click at [1147, 168] on link "Download Certification Requirements" at bounding box center [1159, 166] width 237 height 49
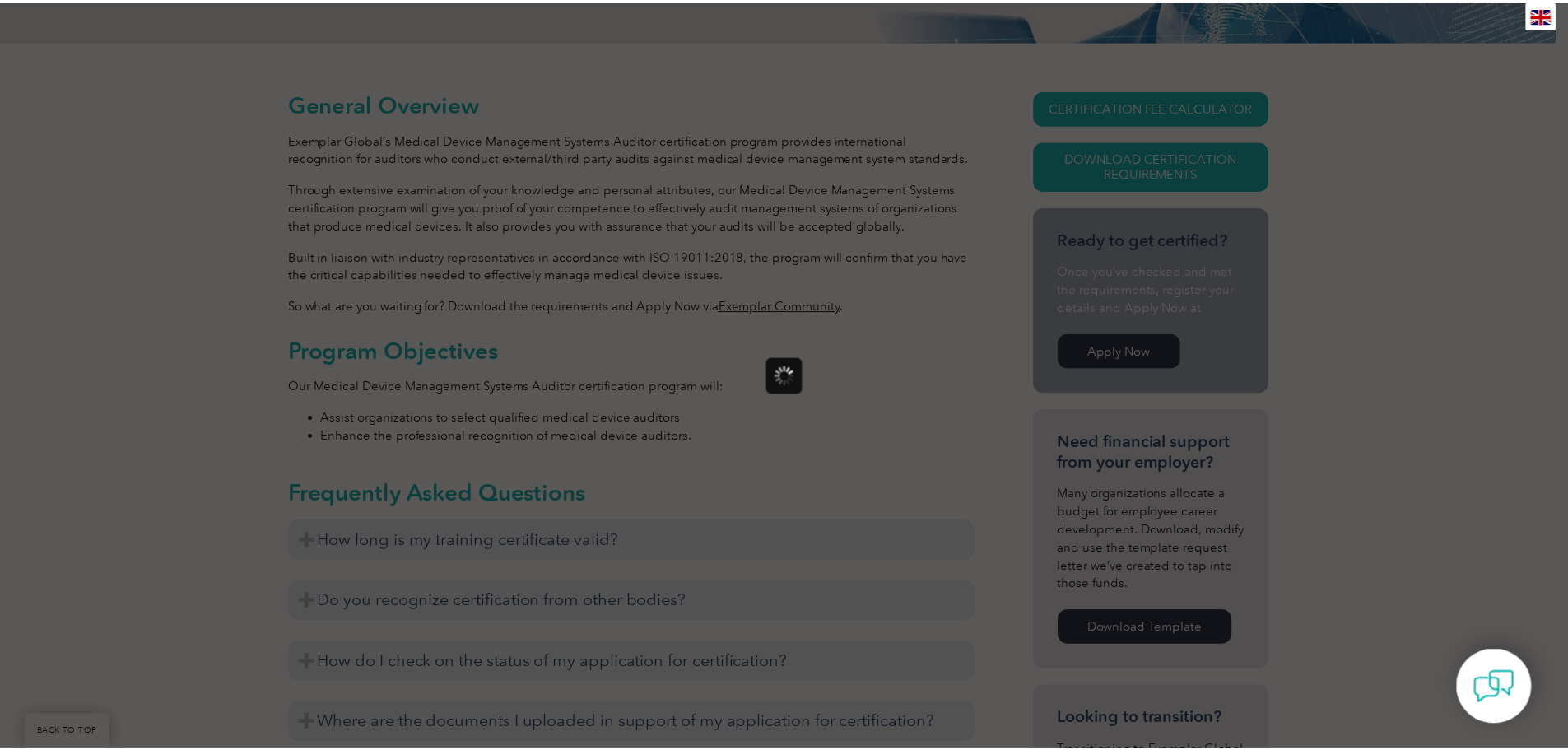
scroll to position [0, 0]
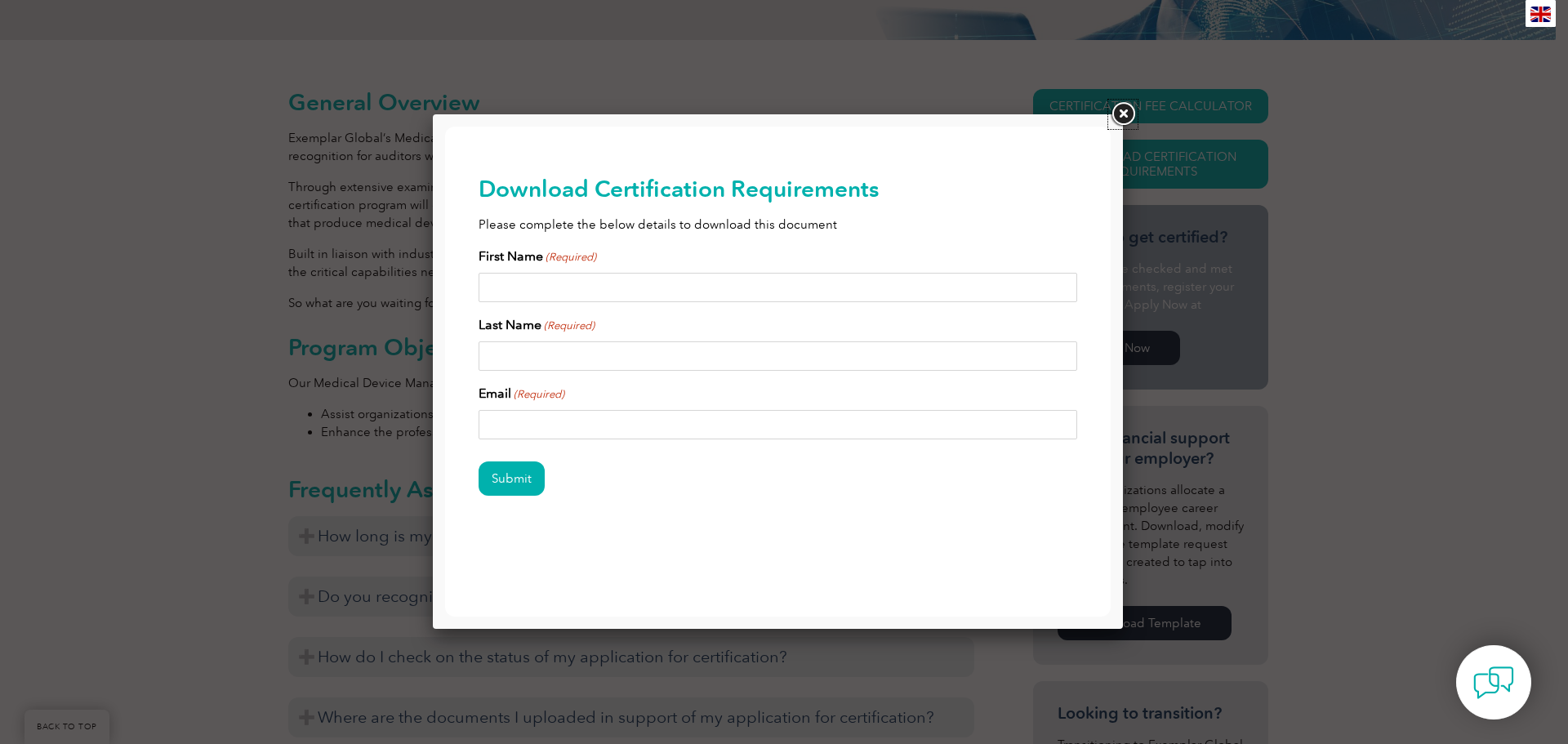
drag, startPoint x: 1130, startPoint y: 111, endPoint x: 1190, endPoint y: 209, distance: 114.9
click at [1129, 112] on link at bounding box center [1123, 115] width 30 height 30
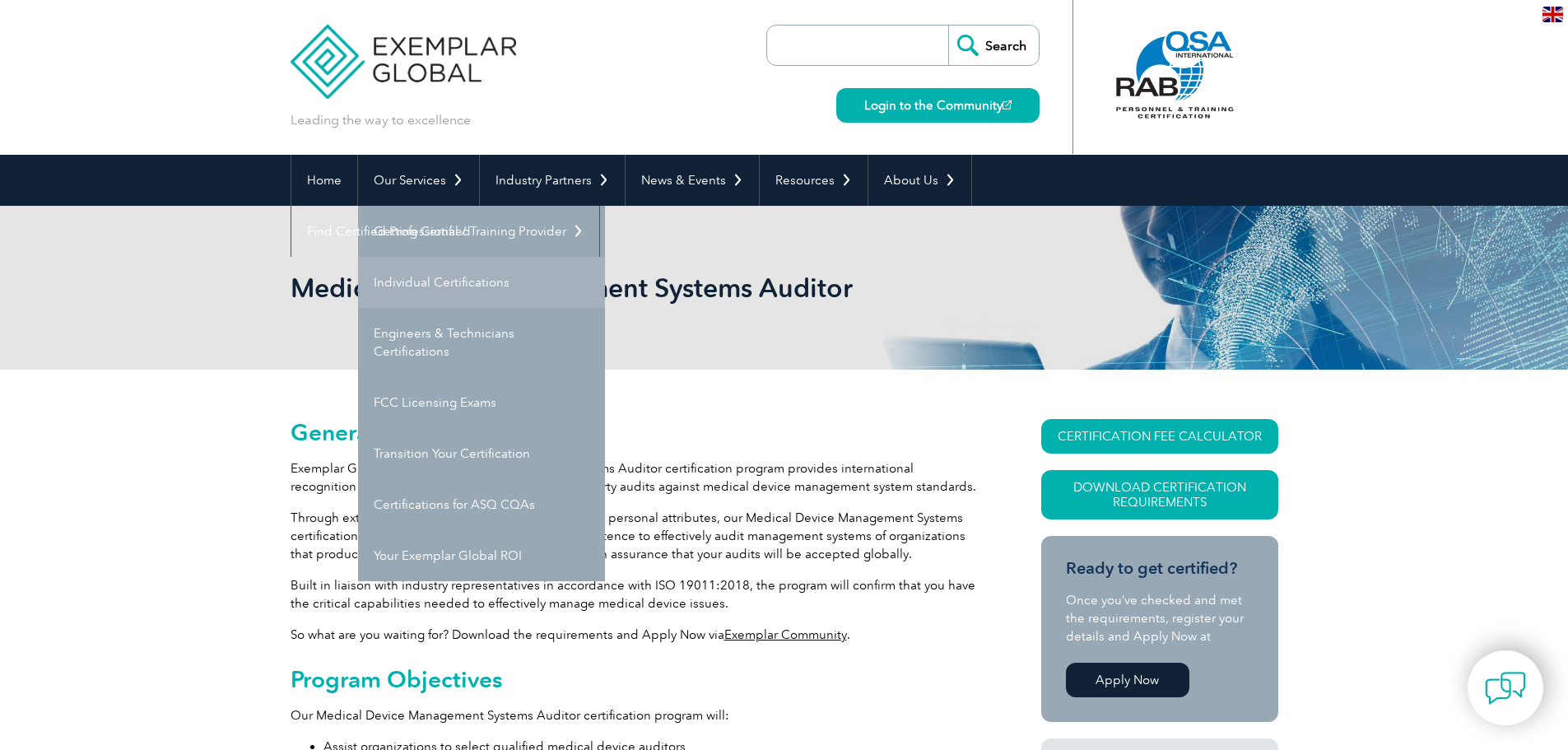
click at [426, 287] on link "Individual Certifications" at bounding box center [482, 282] width 247 height 51
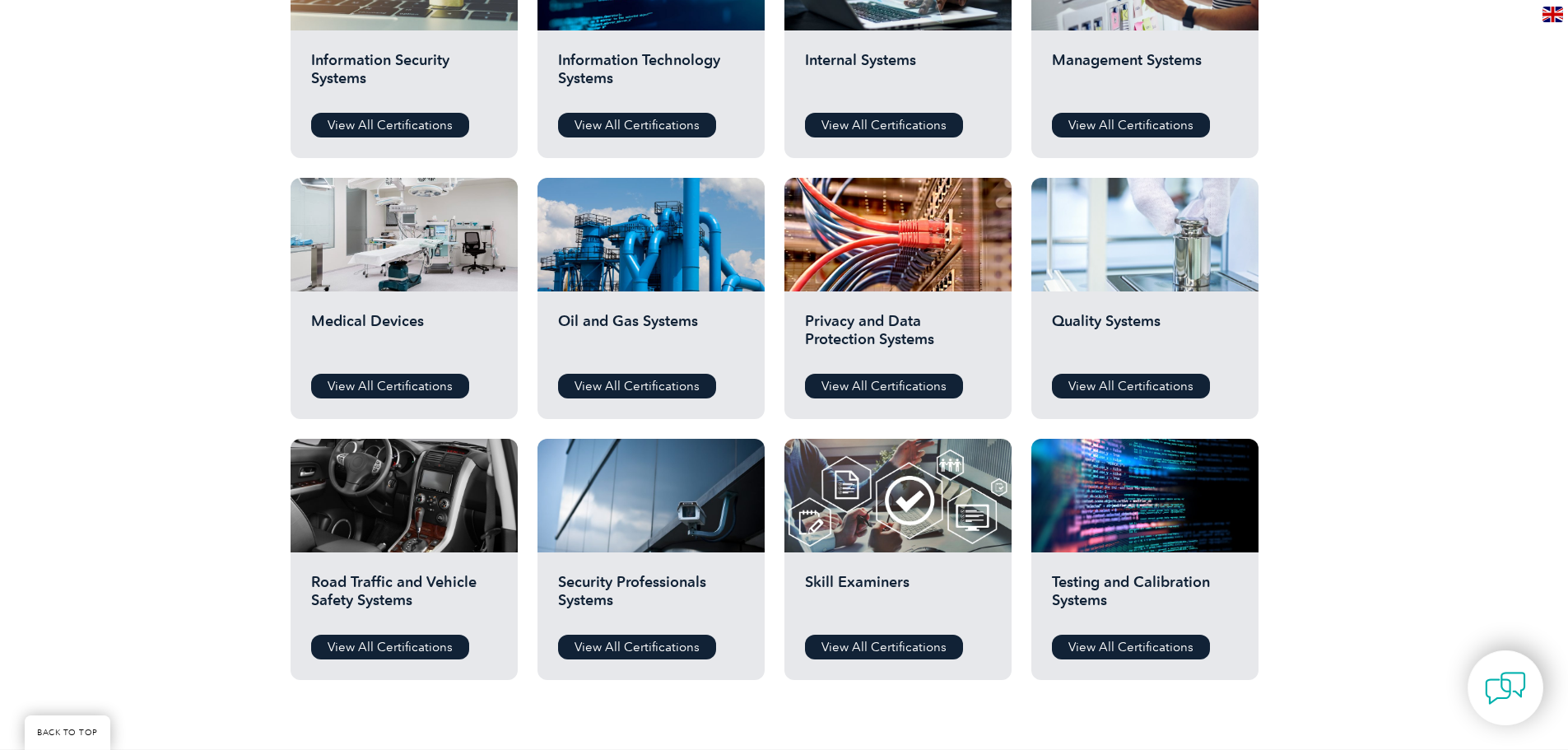
scroll to position [987, 0]
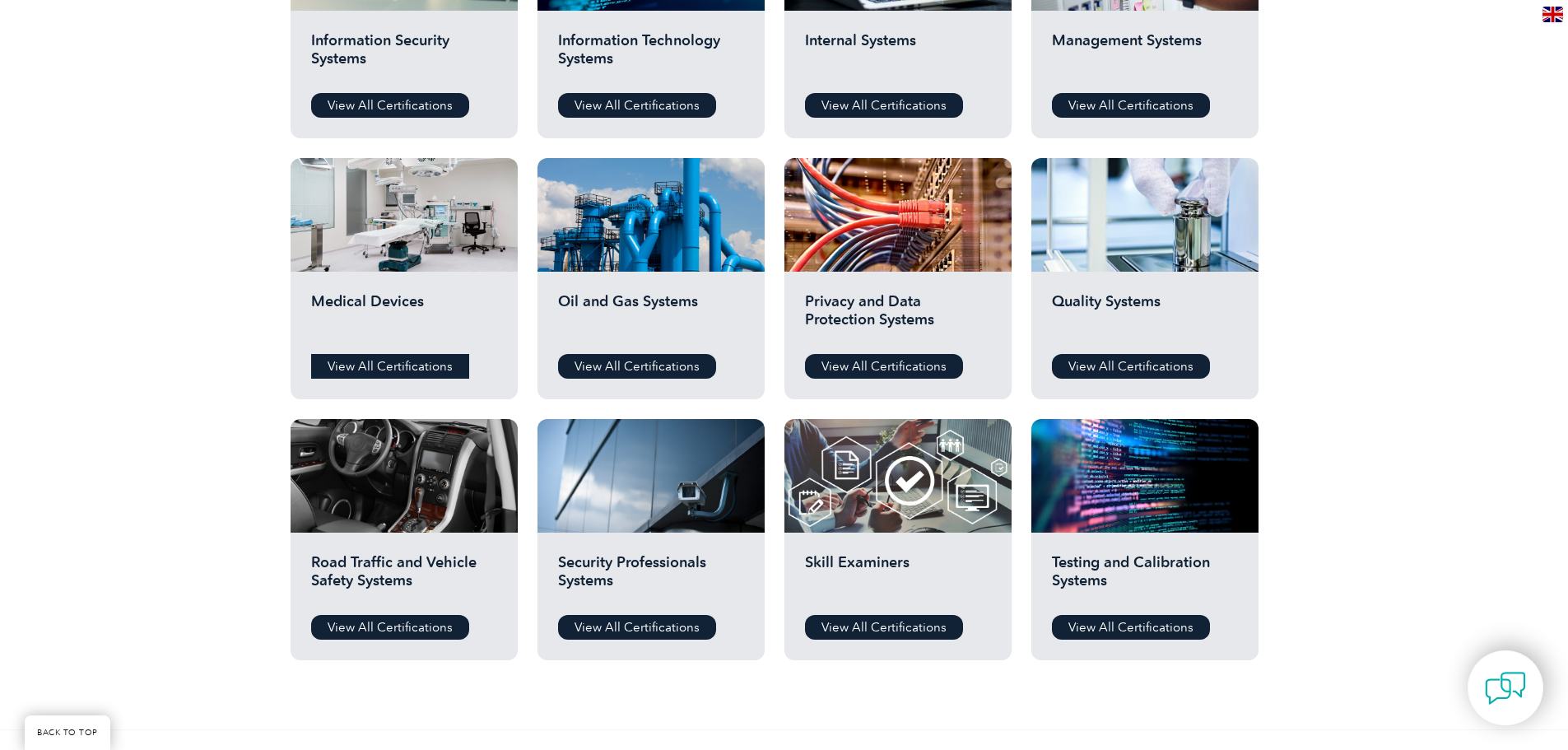
click at [361, 357] on link "View All Certifications" at bounding box center [390, 366] width 158 height 25
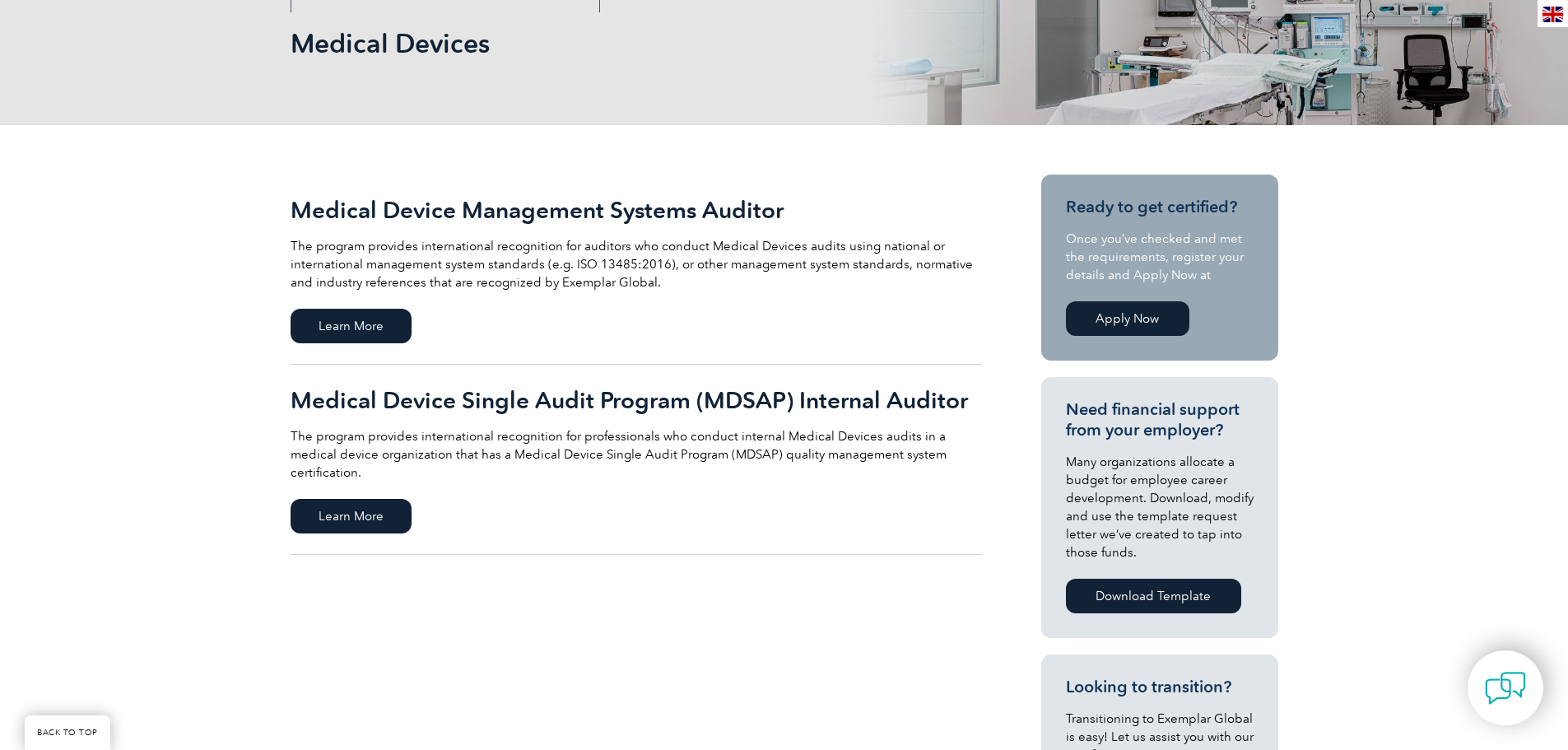
scroll to position [247, 0]
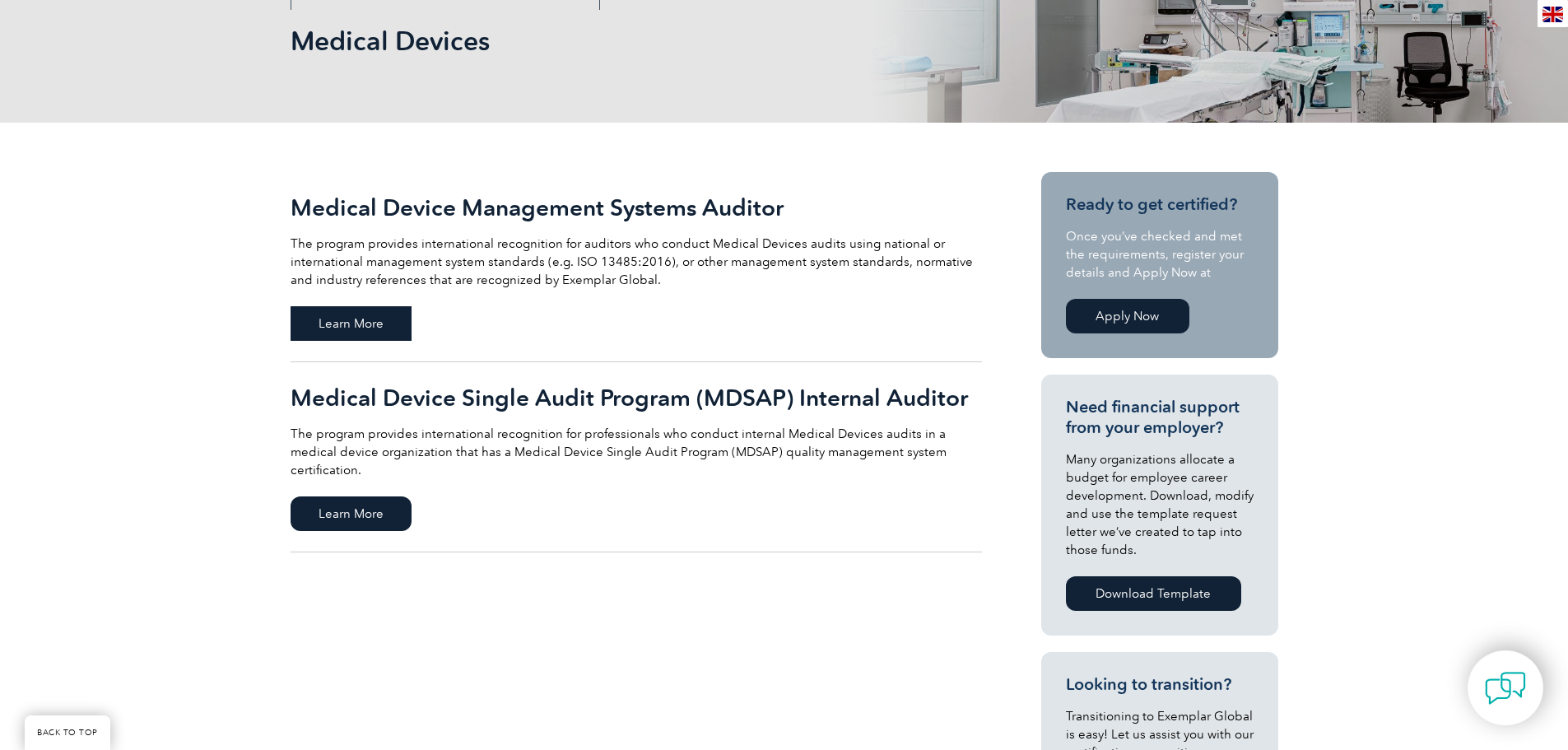
click at [323, 324] on span "Learn More" at bounding box center [351, 323] width 121 height 34
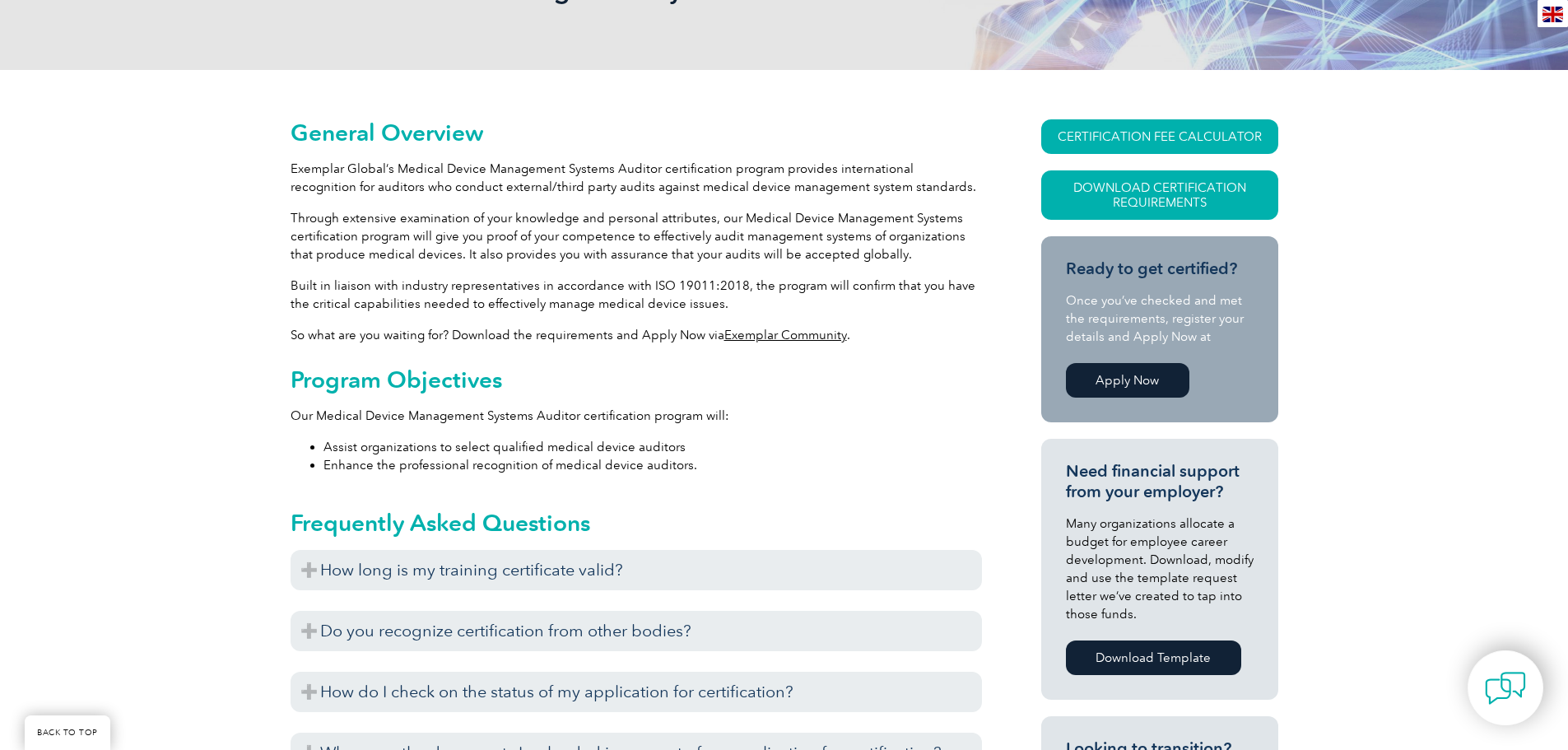
scroll to position [329, 0]
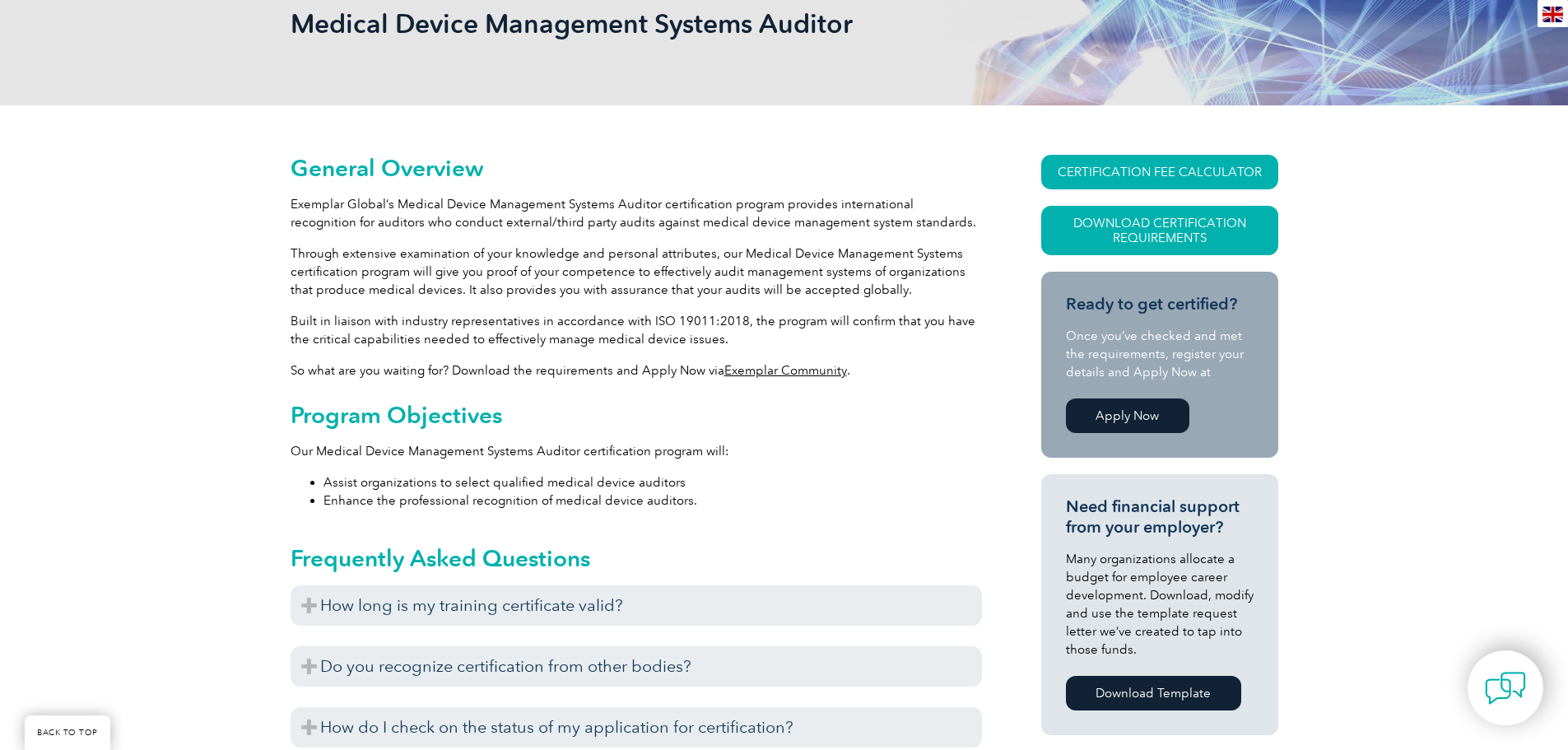
scroll to position [247, 0]
